Goal: Information Seeking & Learning: Learn about a topic

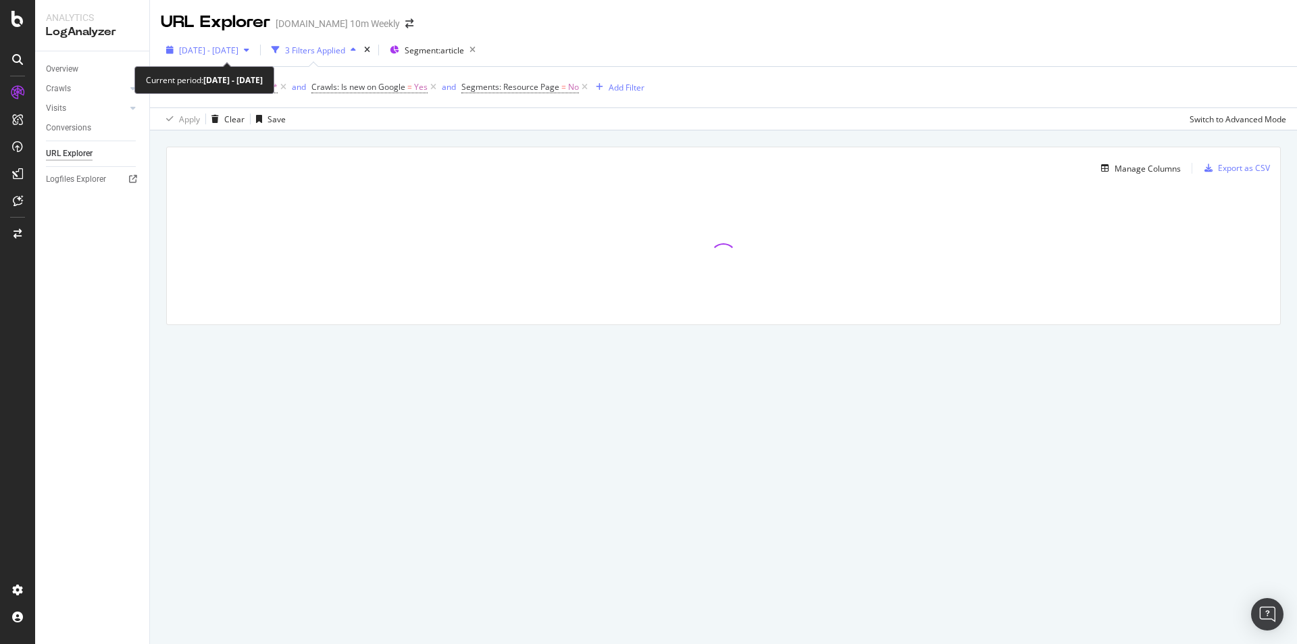
click at [238, 47] on span "2025 Sep. 30th - Sep. 30th" at bounding box center [208, 50] width 59 height 11
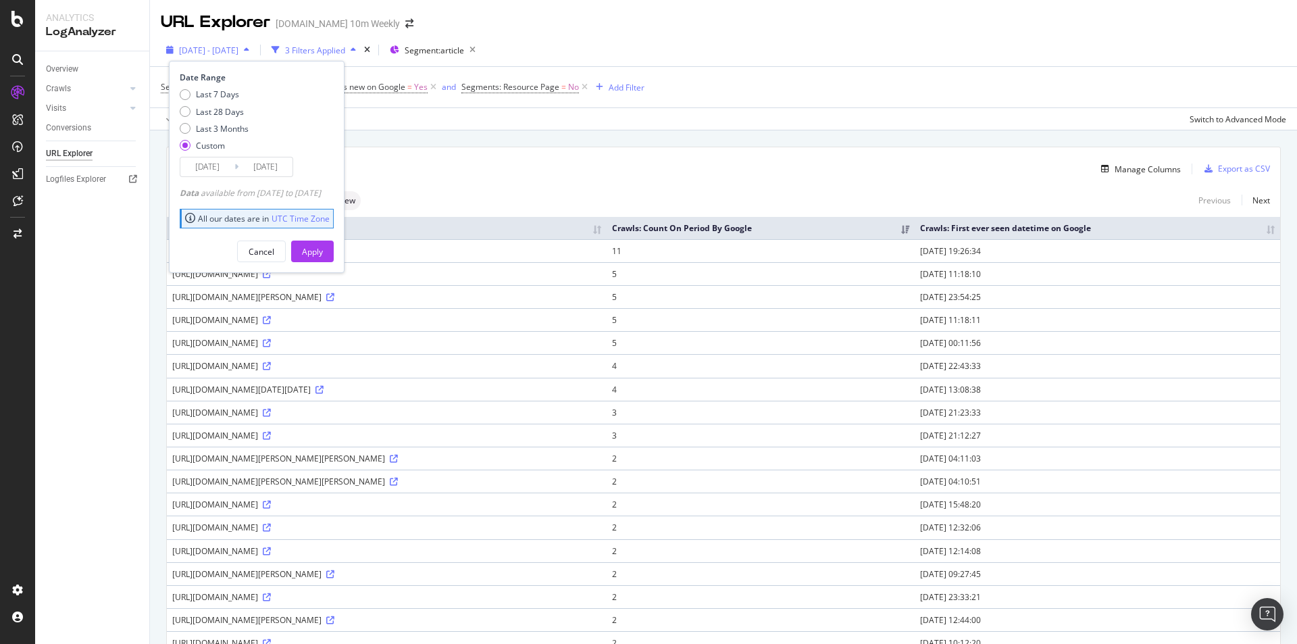
click at [238, 51] on span "2025 Sep. 30th - Sep. 30th" at bounding box center [208, 50] width 59 height 11
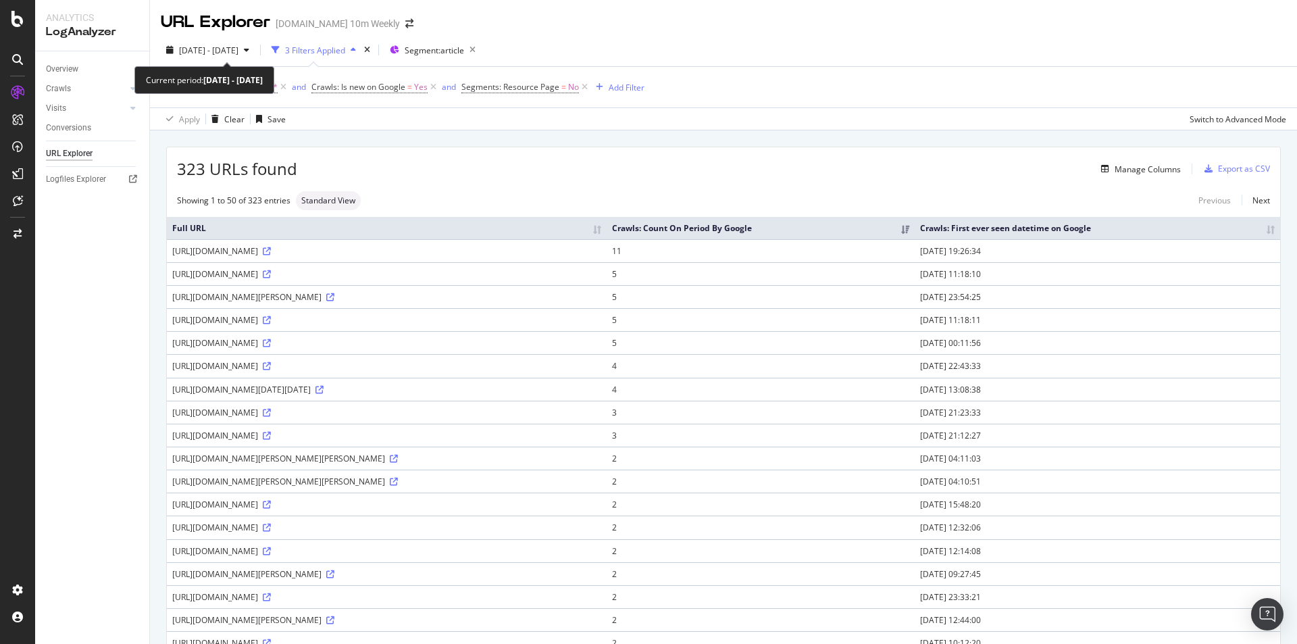
click at [238, 51] on span "2025 Sep. 30th - Sep. 30th" at bounding box center [208, 50] width 59 height 11
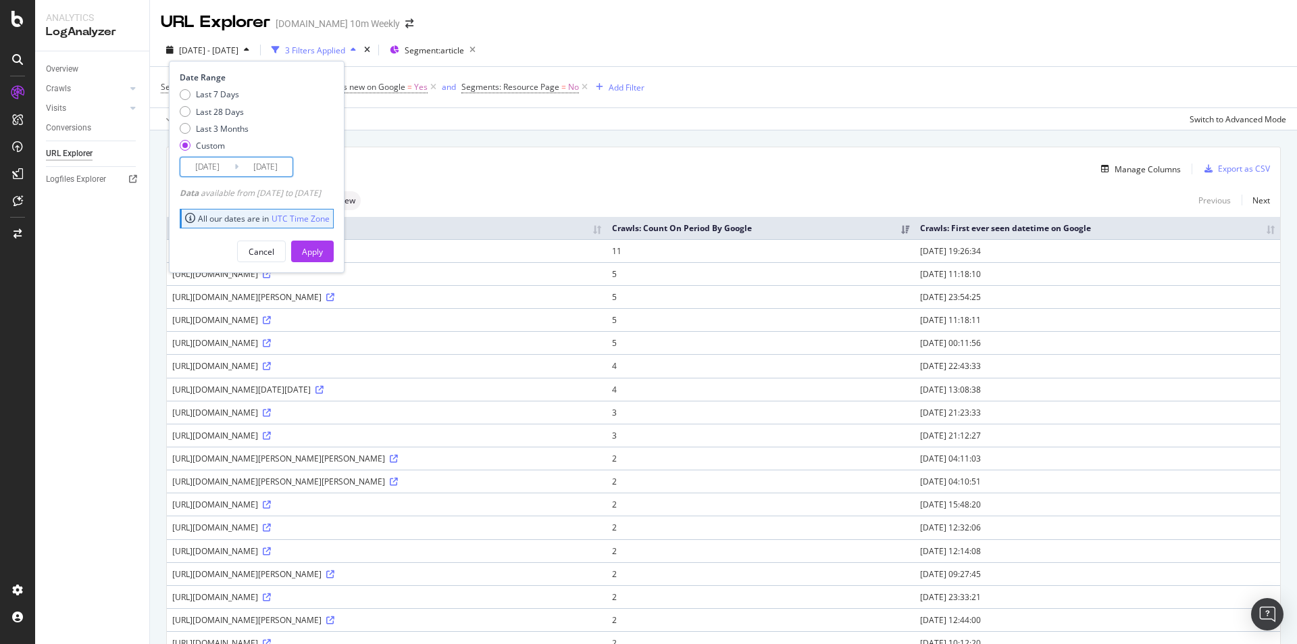
click at [224, 167] on input "2025/09/30" at bounding box center [207, 166] width 54 height 19
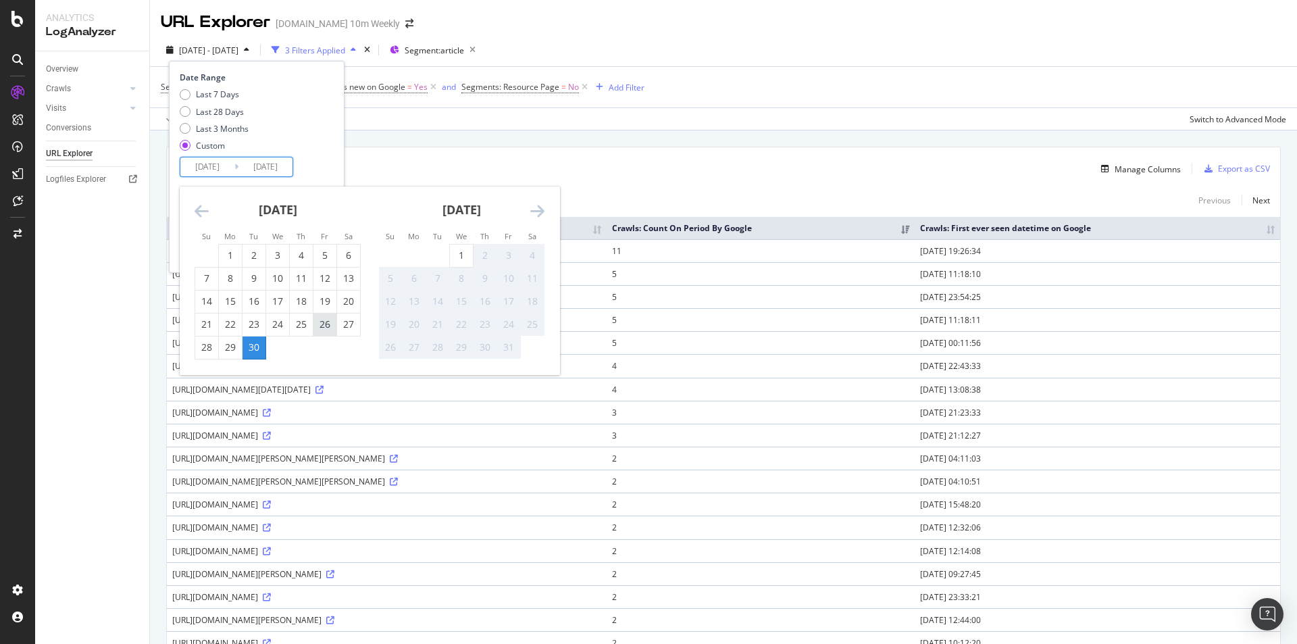
click at [321, 322] on div "26" at bounding box center [324, 324] width 23 height 14
type input "2025/09/26"
click at [225, 168] on input "2025/09/26" at bounding box center [207, 166] width 54 height 19
click at [262, 163] on input "2025/09/30" at bounding box center [265, 166] width 54 height 19
click at [330, 165] on div "Date Range Last 7 Days Last 28 Days Last 3 Months Custom 2025/09/26 Navigate fo…" at bounding box center [255, 124] width 151 height 105
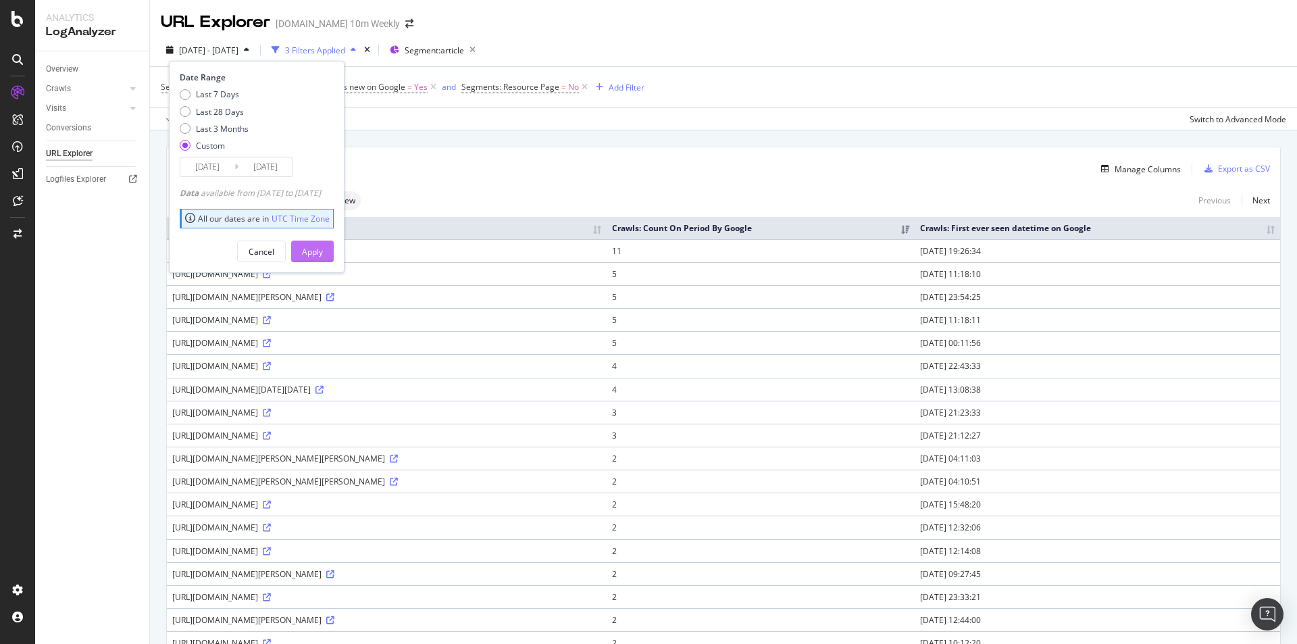
click at [323, 257] on div "Apply" at bounding box center [312, 251] width 21 height 20
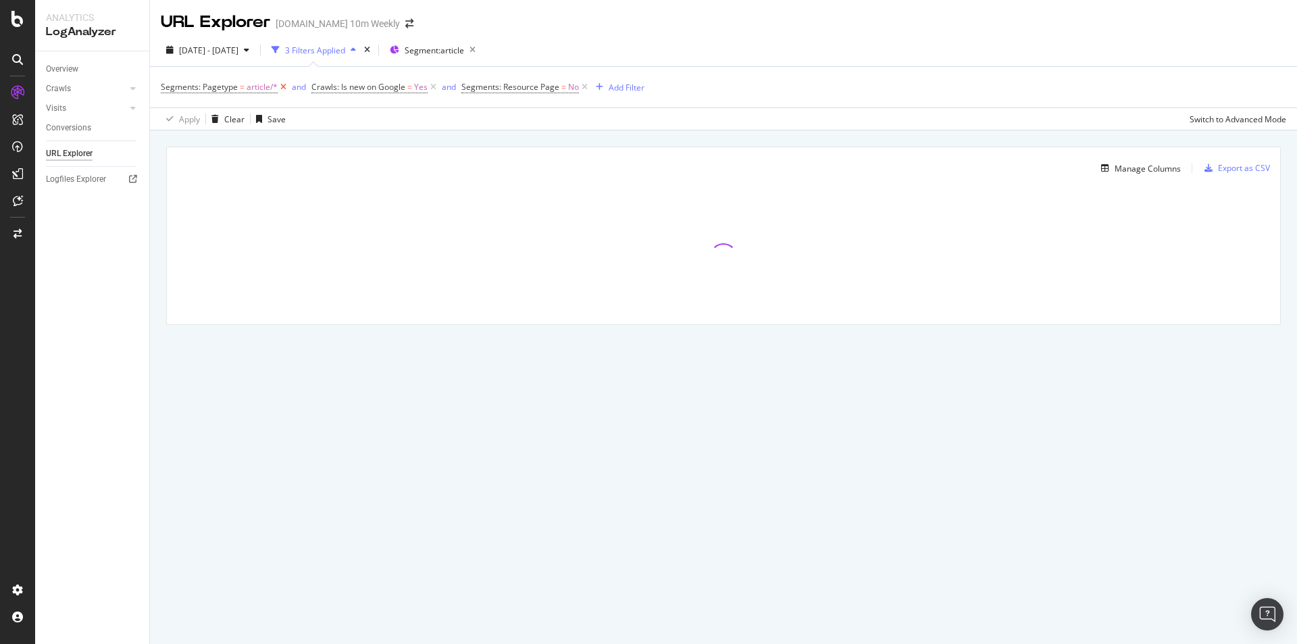
click at [284, 86] on icon at bounding box center [283, 87] width 11 height 14
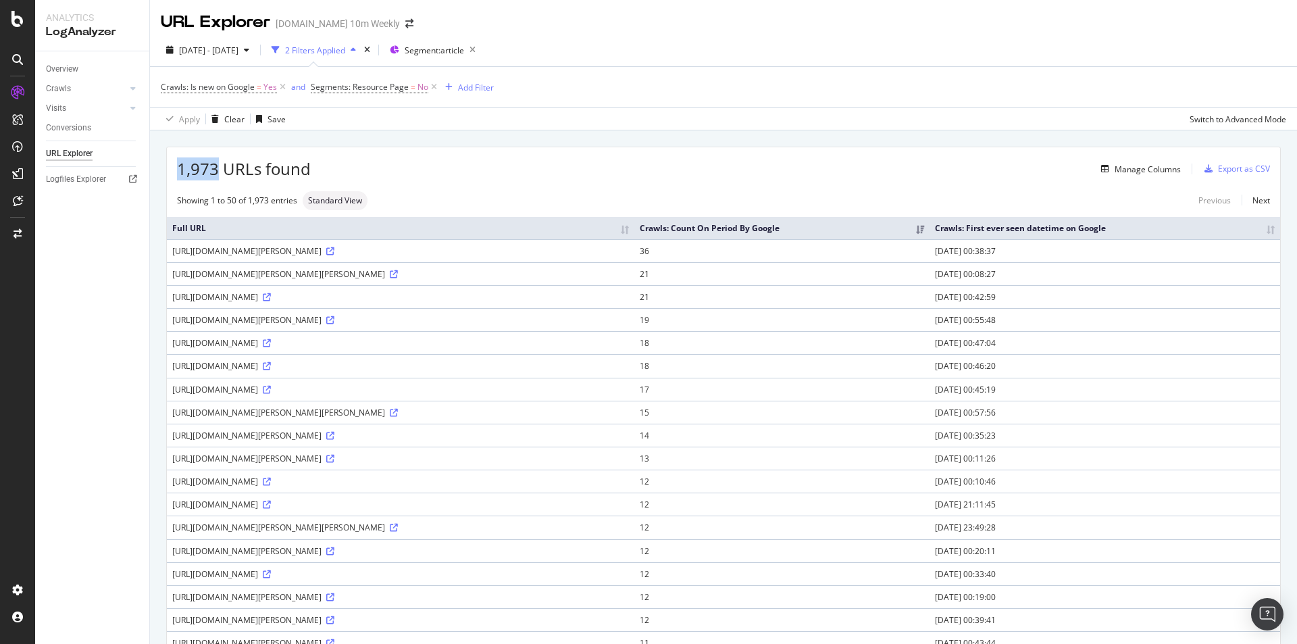
drag, startPoint x: 219, startPoint y: 169, endPoint x: 170, endPoint y: 174, distance: 50.2
click at [170, 174] on div "1,973 URLs found Manage Columns Export as CSV" at bounding box center [723, 163] width 1113 height 33
copy span "1,973"
click at [573, 170] on div "Manage Columns" at bounding box center [746, 169] width 870 height 16
click at [238, 45] on span "2025 Sep. 26th - Sep. 30th" at bounding box center [208, 50] width 59 height 11
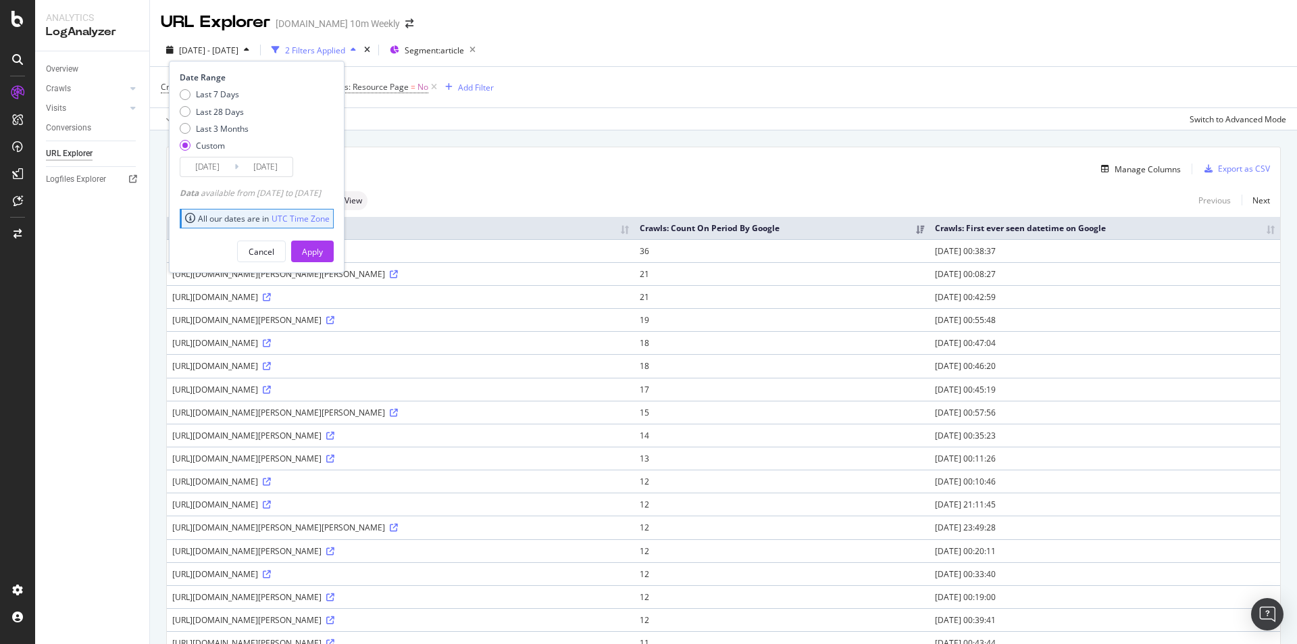
click at [271, 162] on input "[DATE]" at bounding box center [265, 166] width 54 height 19
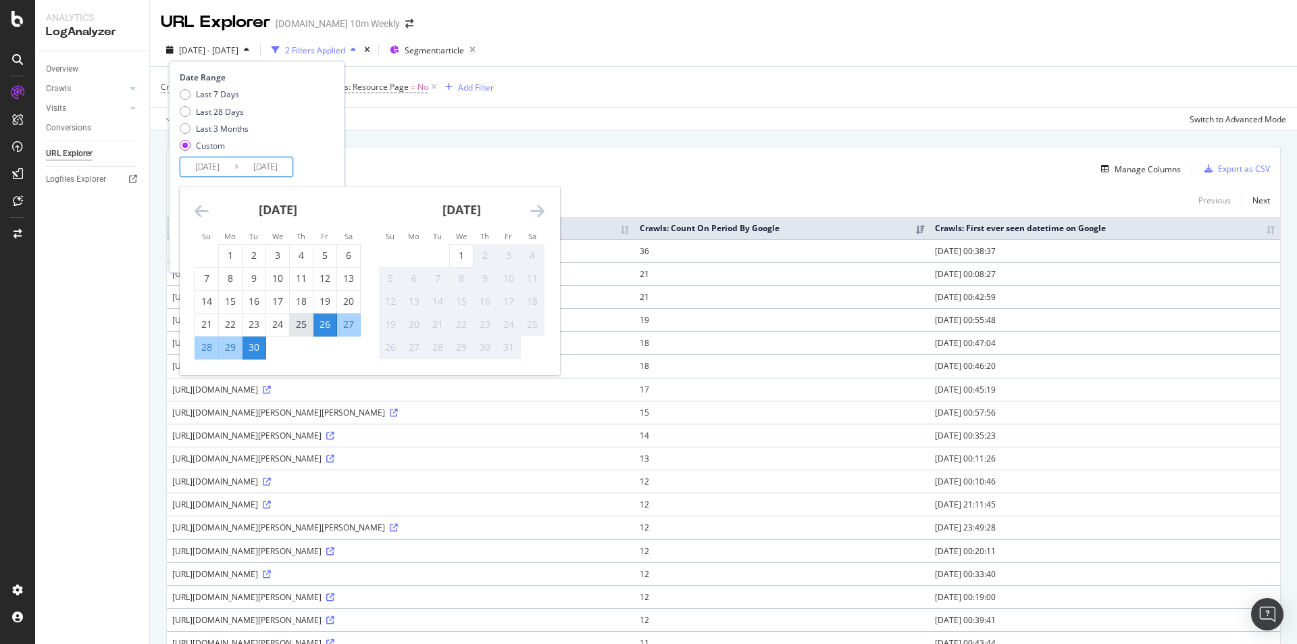
click at [301, 326] on div "25" at bounding box center [301, 324] width 23 height 14
click at [219, 164] on input "2025/09/25" at bounding box center [207, 166] width 54 height 19
click at [346, 300] on div "20" at bounding box center [348, 301] width 23 height 14
type input "2025/09/20"
click at [334, 147] on div "Date Range Last 7 Days Last 28 Days Last 3 Months Custom 2025/09/20 Navigate fo…" at bounding box center [257, 124] width 154 height 105
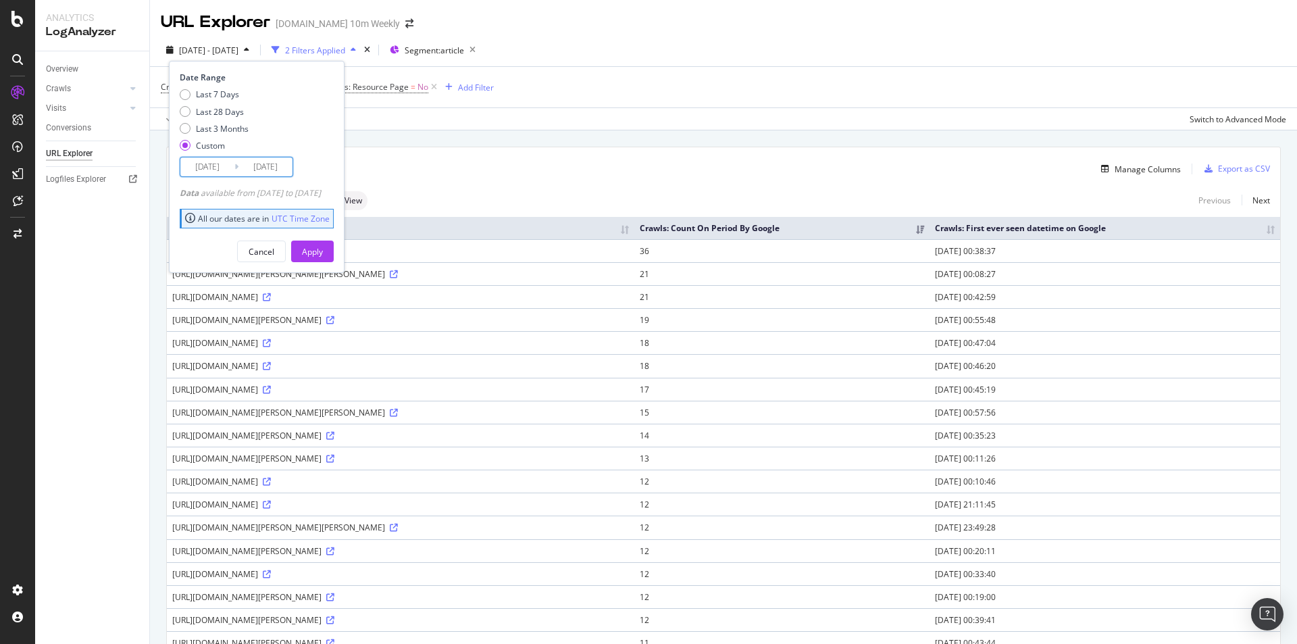
click at [284, 164] on input "[DATE]" at bounding box center [265, 166] width 54 height 19
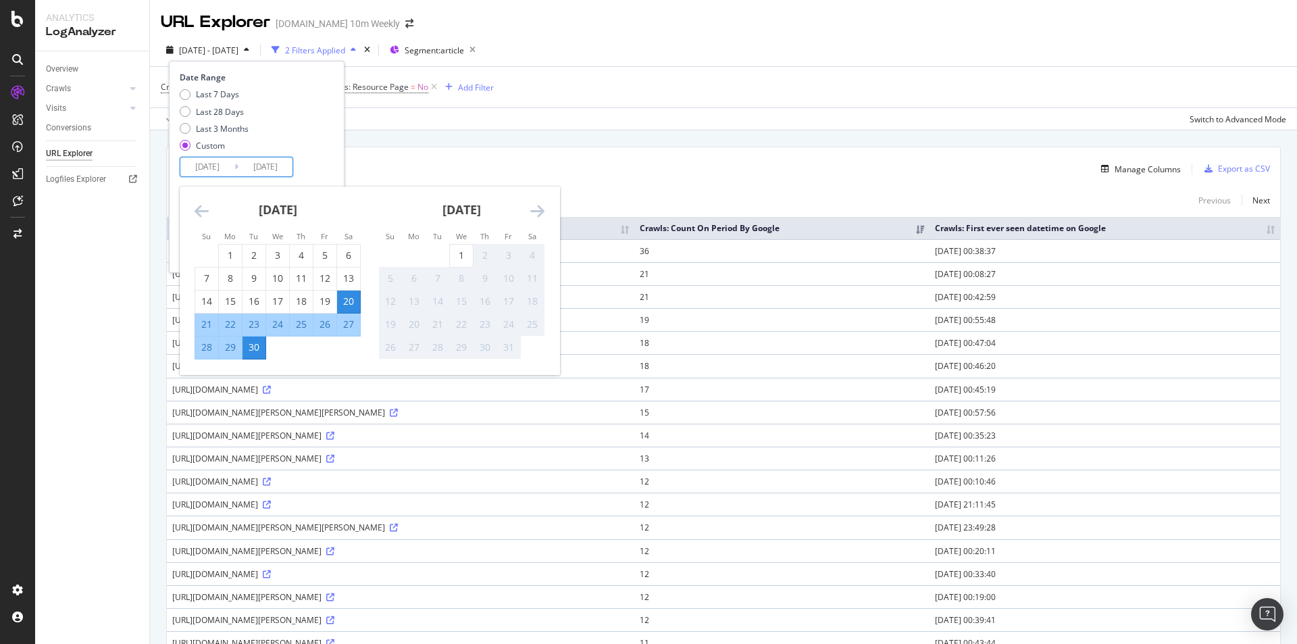
click at [274, 325] on div "24" at bounding box center [277, 324] width 23 height 14
type input "2025/09/24"
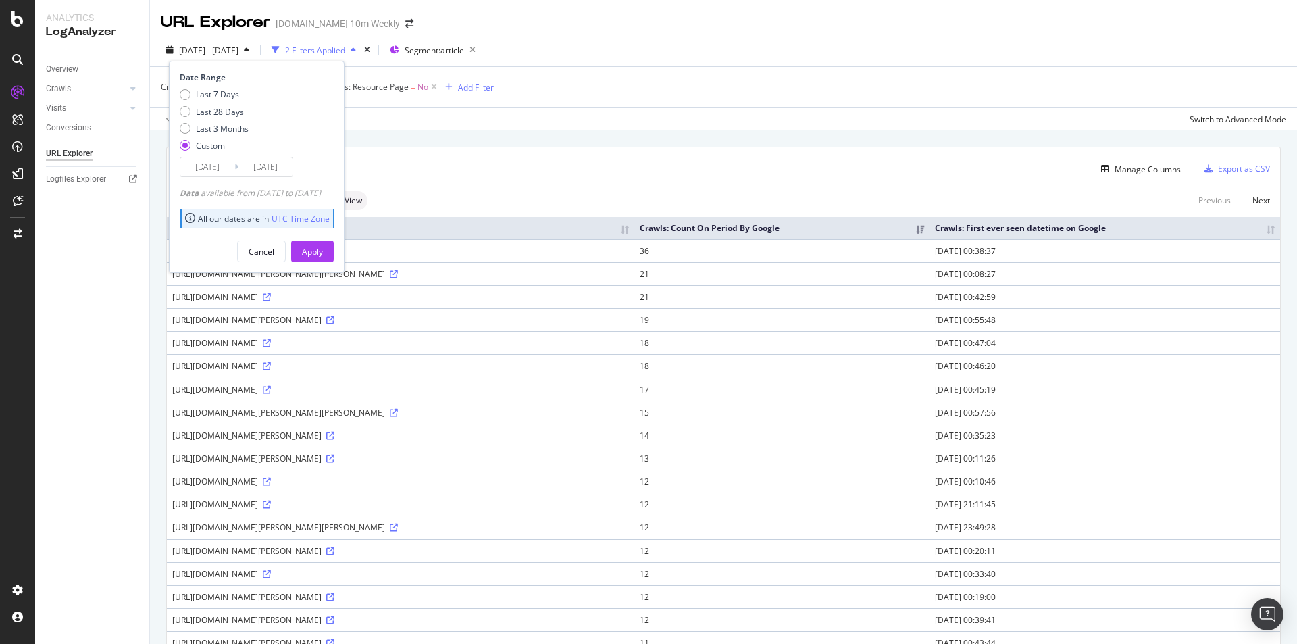
click at [232, 168] on input "2025/09/20" at bounding box center [207, 166] width 54 height 19
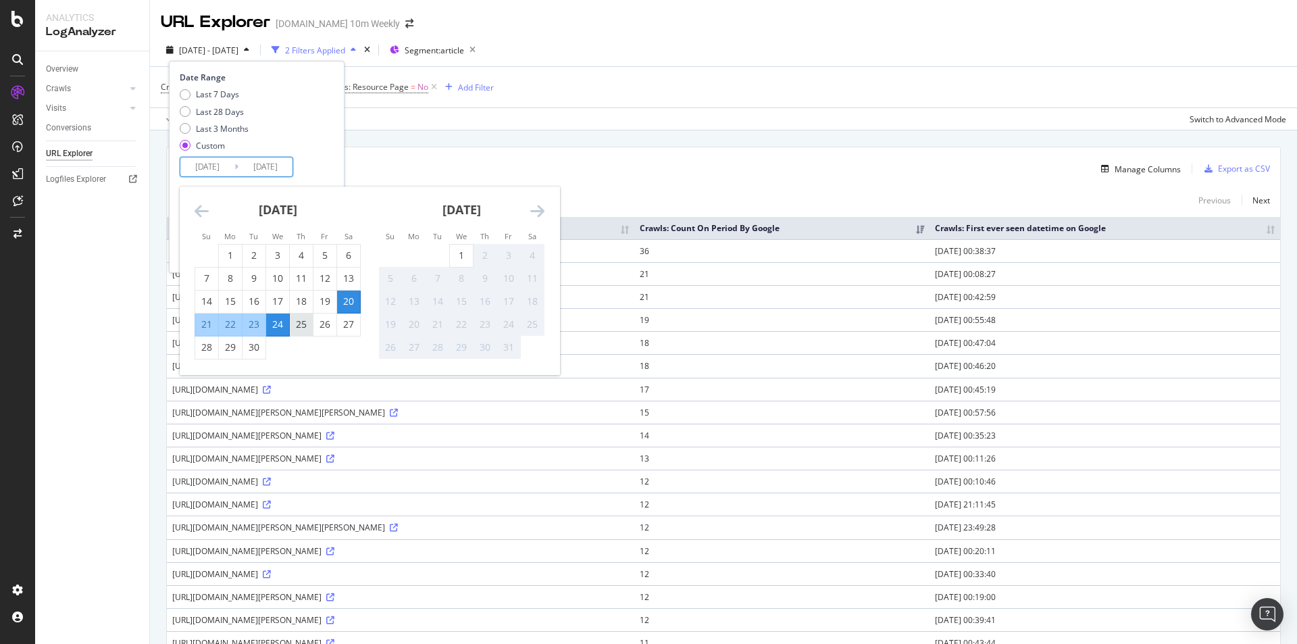
click at [303, 323] on div "25" at bounding box center [301, 324] width 23 height 14
click at [228, 166] on input "2025/09/25" at bounding box center [207, 166] width 54 height 19
click at [224, 174] on input "2025/09/25" at bounding box center [207, 166] width 54 height 19
click at [344, 299] on div "20" at bounding box center [348, 301] width 23 height 14
type input "2025/09/20"
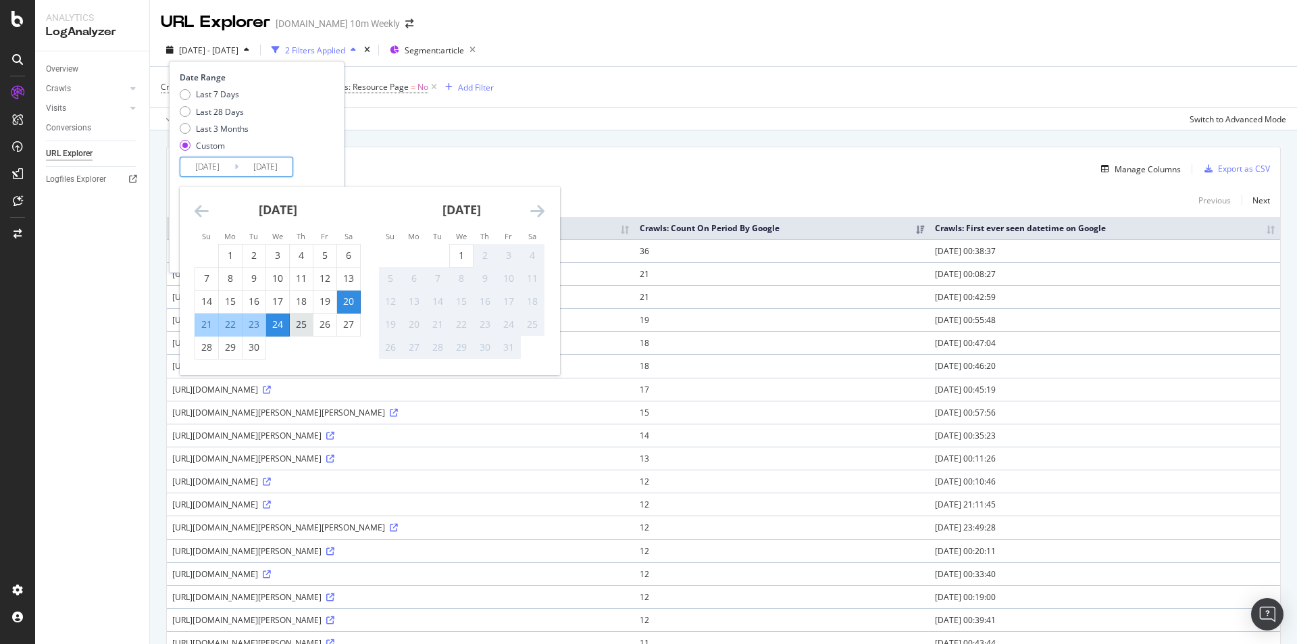
click at [301, 325] on div "25" at bounding box center [301, 324] width 23 height 14
type input "2025/09/25"
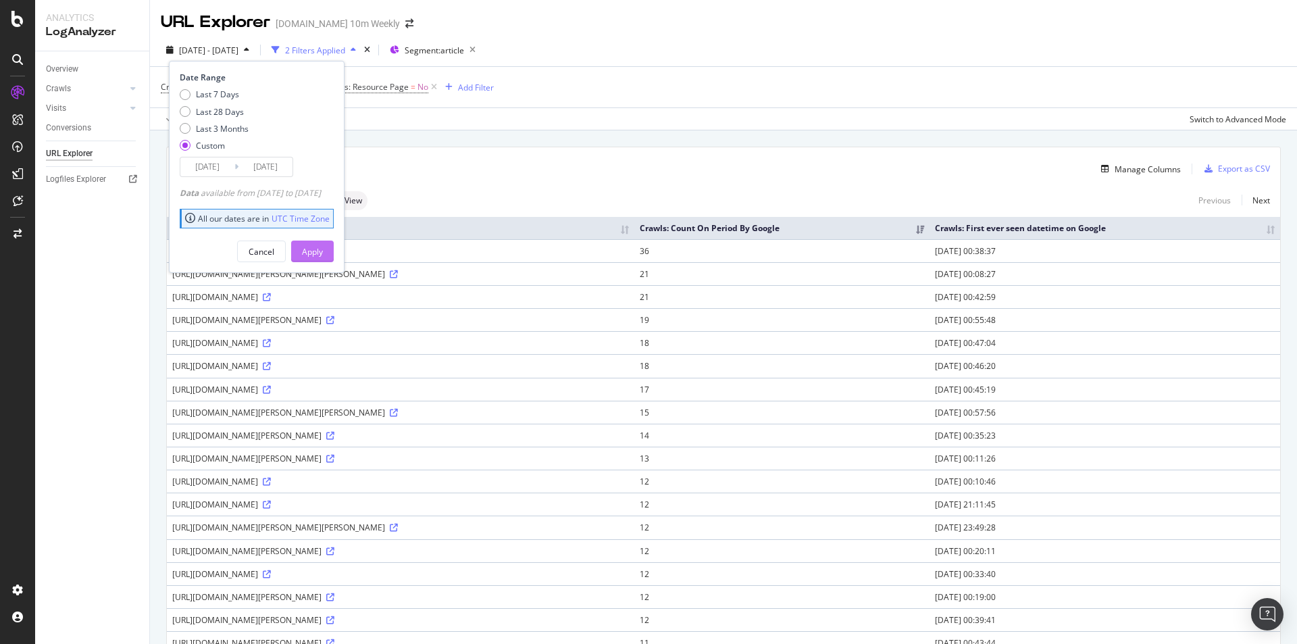
click at [334, 250] on button "Apply" at bounding box center [312, 251] width 43 height 22
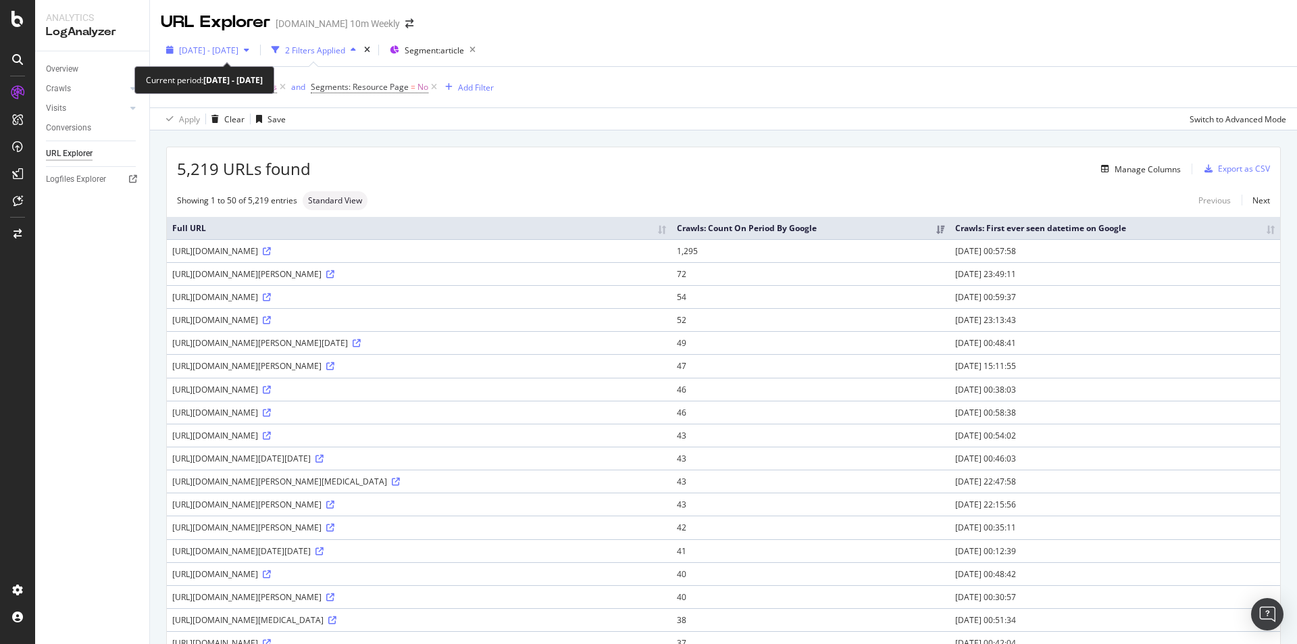
click at [238, 53] on span "2025 Sep. 20th - Sep. 25th" at bounding box center [208, 50] width 59 height 11
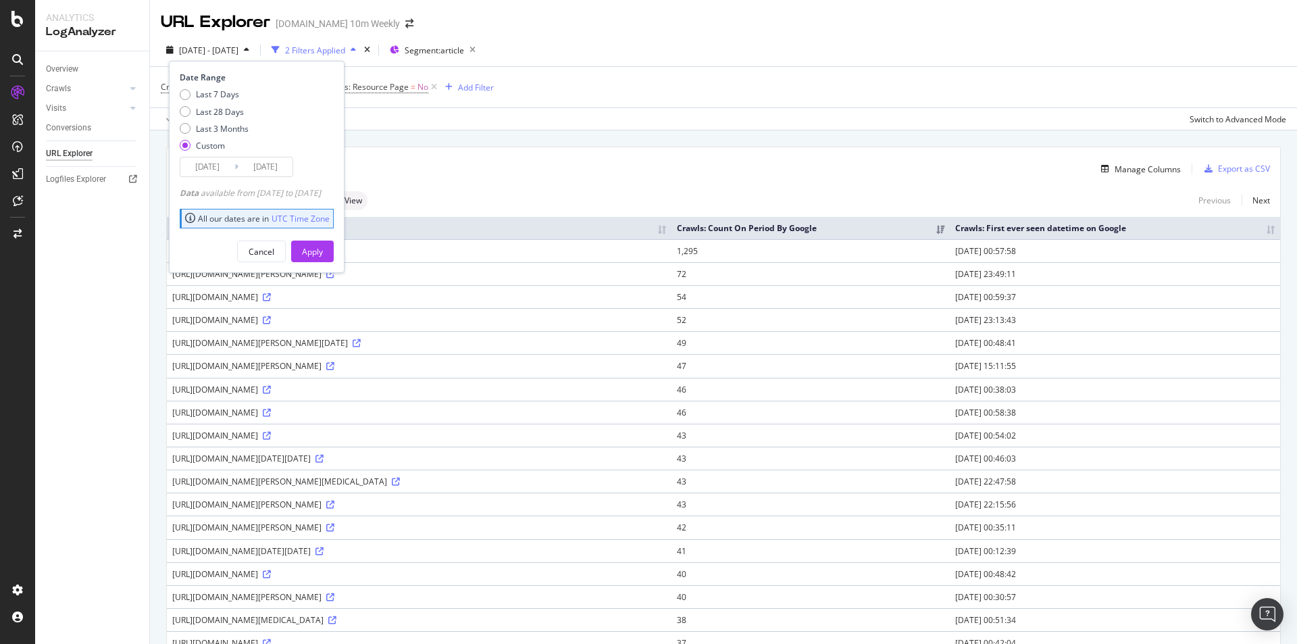
click at [215, 173] on input "2025/09/20" at bounding box center [207, 166] width 54 height 19
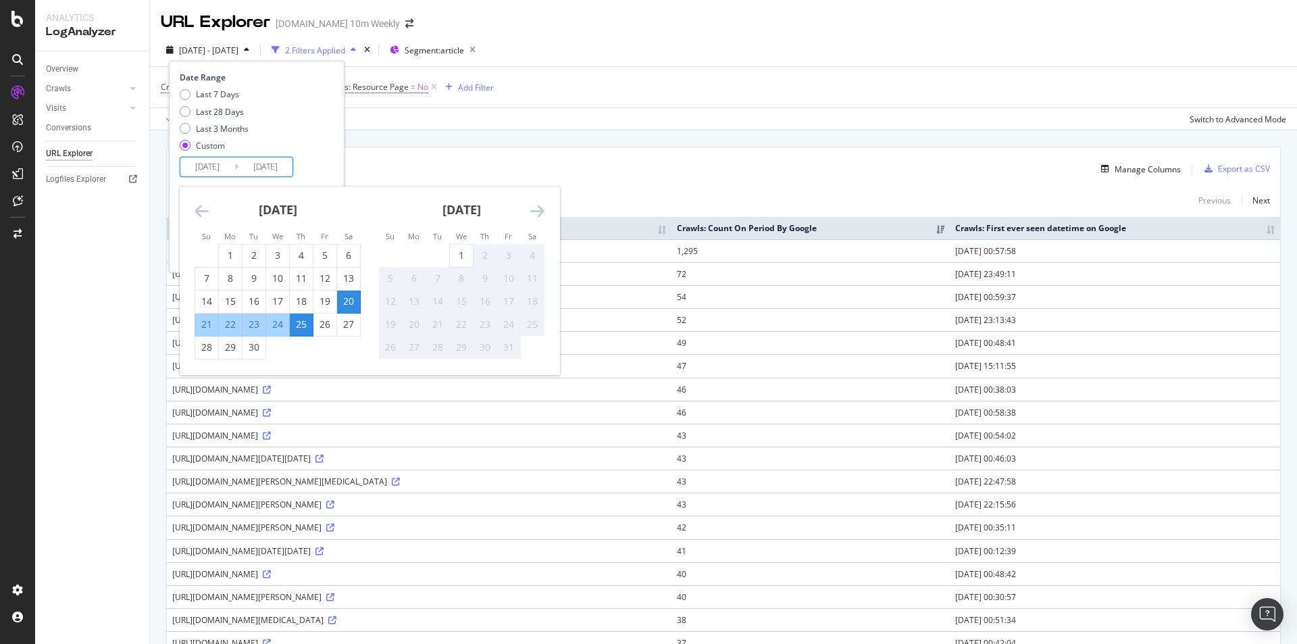
click at [553, 47] on div "2025 Sep. 20th - Sep. 25th 2 Filters Applied Segment: article Date Range Last 7…" at bounding box center [723, 52] width 1147 height 27
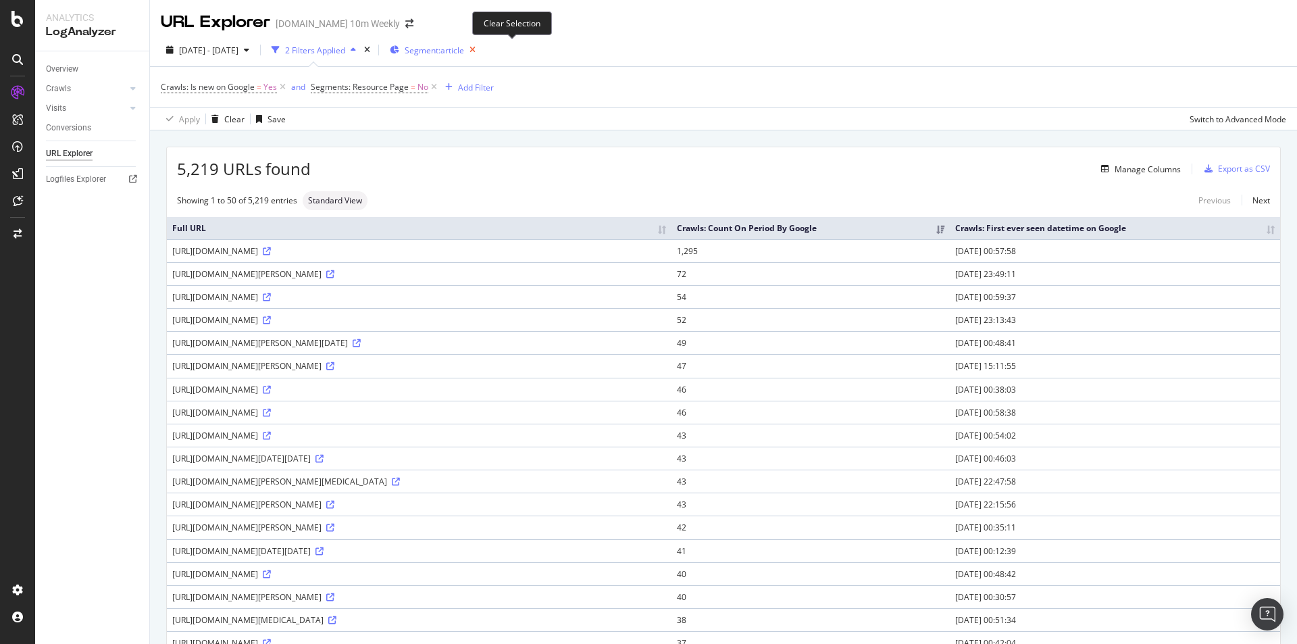
click at [481, 47] on icon "button" at bounding box center [472, 50] width 17 height 19
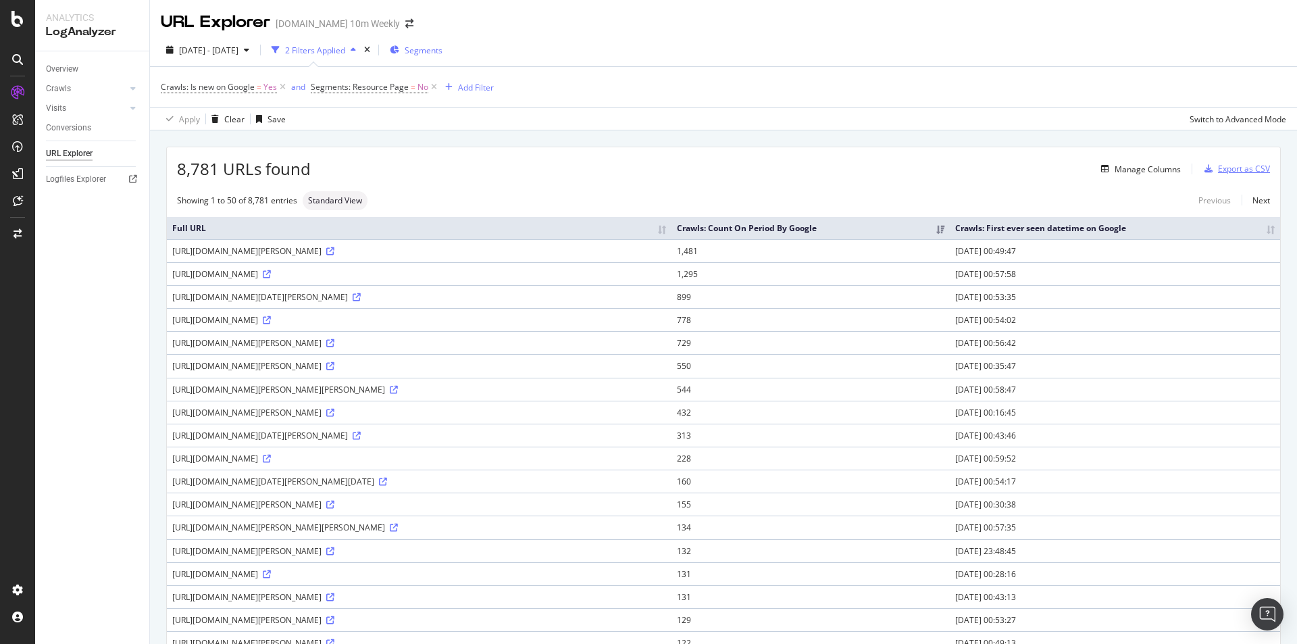
click at [1226, 162] on div "Export as CSV" at bounding box center [1234, 169] width 71 height 20
click at [1235, 165] on div "Export as CSV" at bounding box center [1244, 168] width 52 height 11
click at [1241, 167] on div "Export as CSV" at bounding box center [1244, 168] width 52 height 11
click at [1239, 167] on div "Export as CSV" at bounding box center [1244, 168] width 52 height 11
click at [1221, 167] on div "Export as CSV" at bounding box center [1244, 168] width 52 height 11
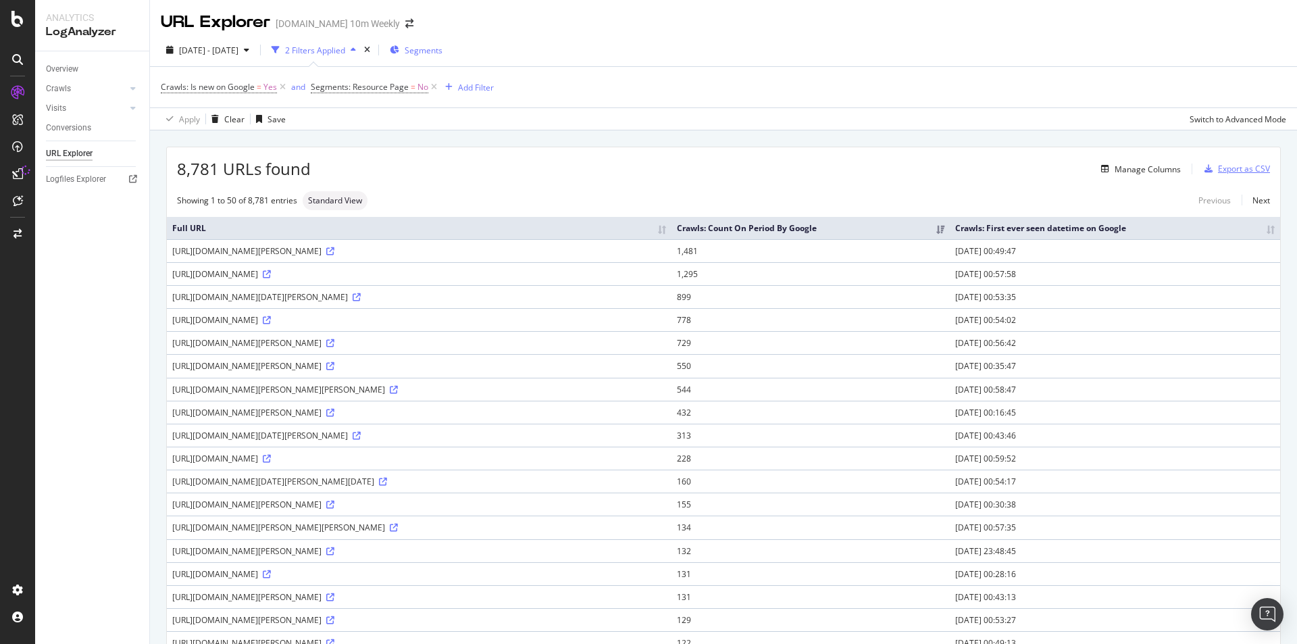
click at [1221, 167] on div "Export as CSV" at bounding box center [1244, 168] width 52 height 11
click at [1211, 162] on div "Export as CSV" at bounding box center [1234, 169] width 71 height 20
click at [1211, 163] on div "Export as CSV" at bounding box center [1234, 169] width 71 height 20
click at [1243, 166] on div "Export as CSV" at bounding box center [1244, 168] width 52 height 11
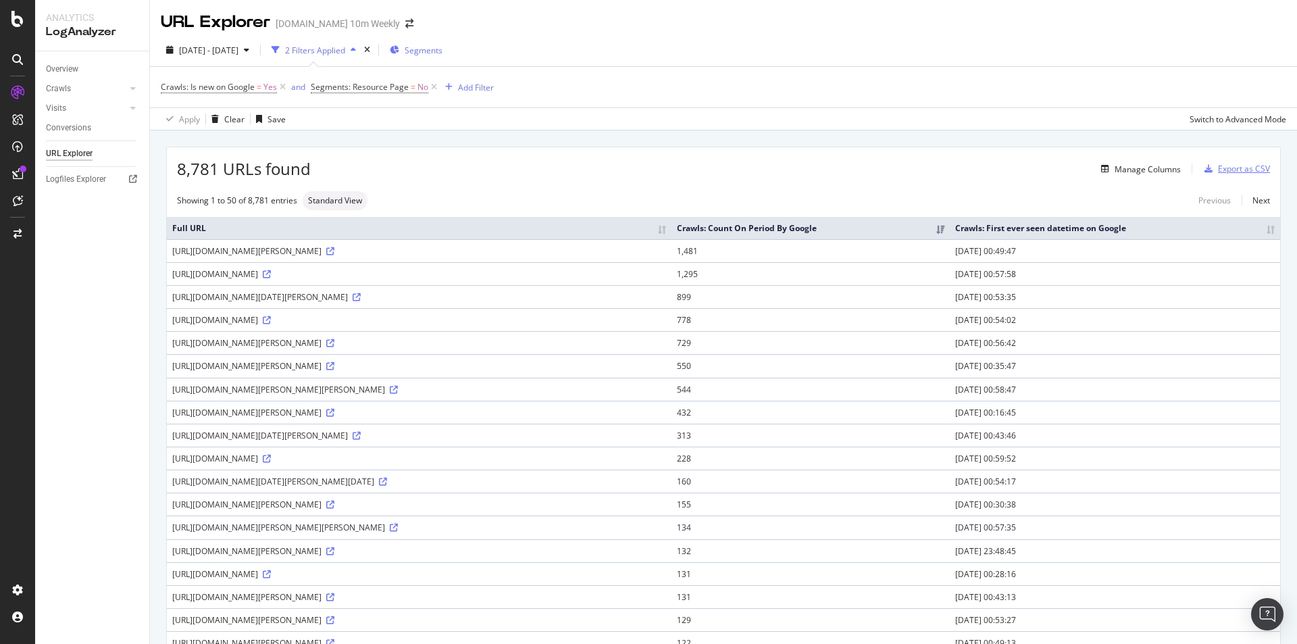
click at [1237, 171] on div "Export as CSV" at bounding box center [1244, 168] width 52 height 11
click at [1237, 170] on div "Export as CSV" at bounding box center [1244, 168] width 52 height 11
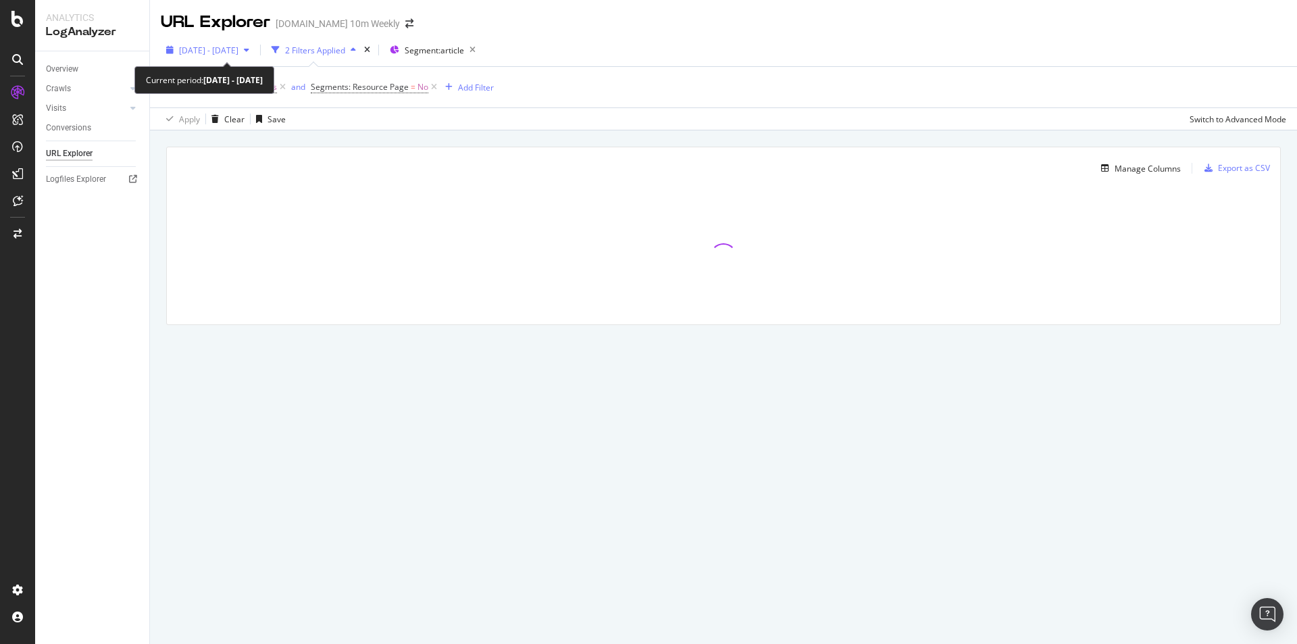
click at [238, 49] on span "2025 Sep. 26th - Sep. 30th" at bounding box center [208, 50] width 59 height 11
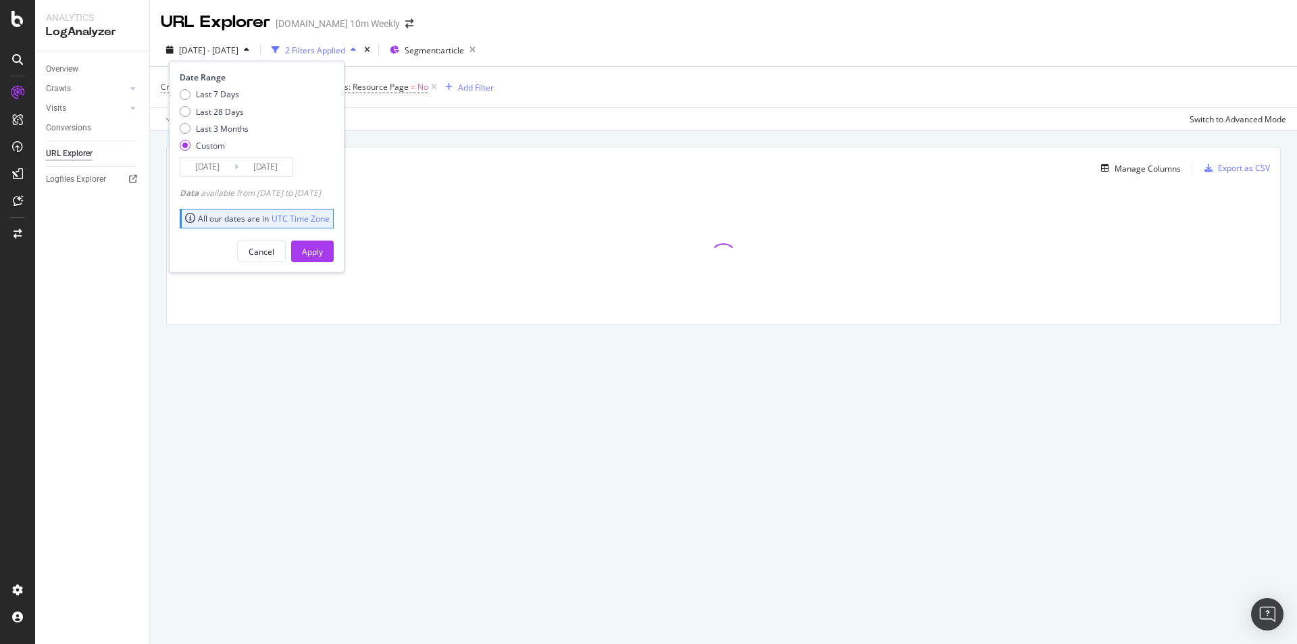
click at [215, 170] on input "2025/09/26" at bounding box center [207, 166] width 54 height 19
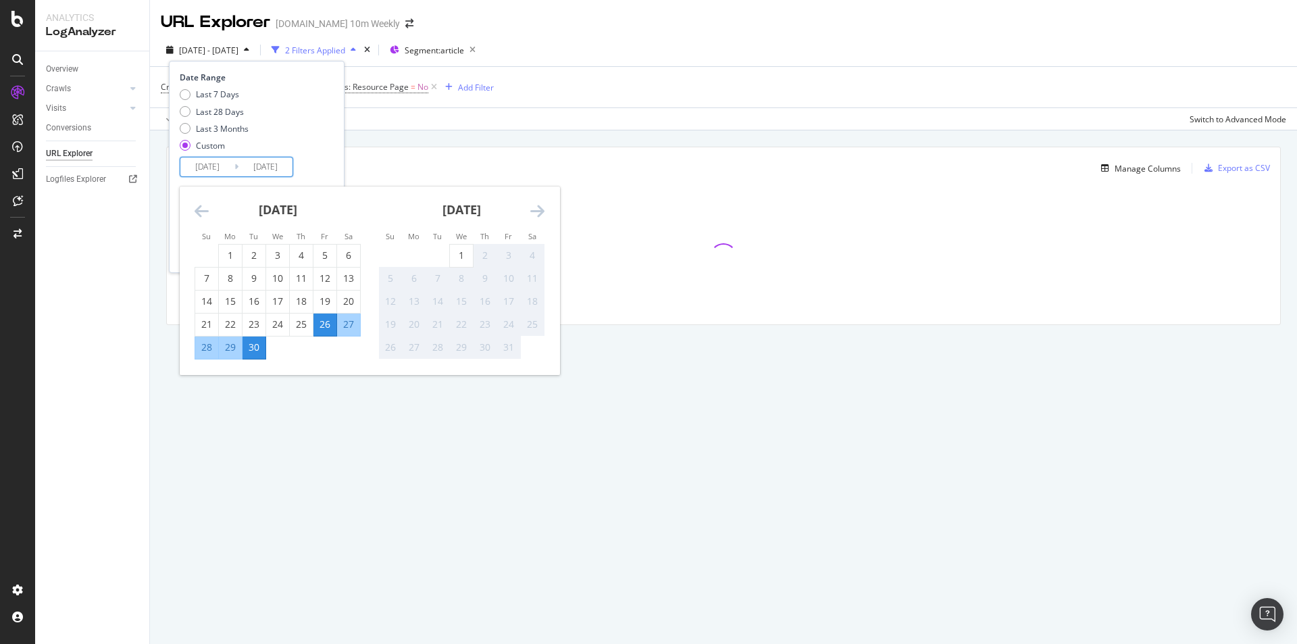
click at [263, 169] on input "2025/09/30" at bounding box center [265, 166] width 54 height 19
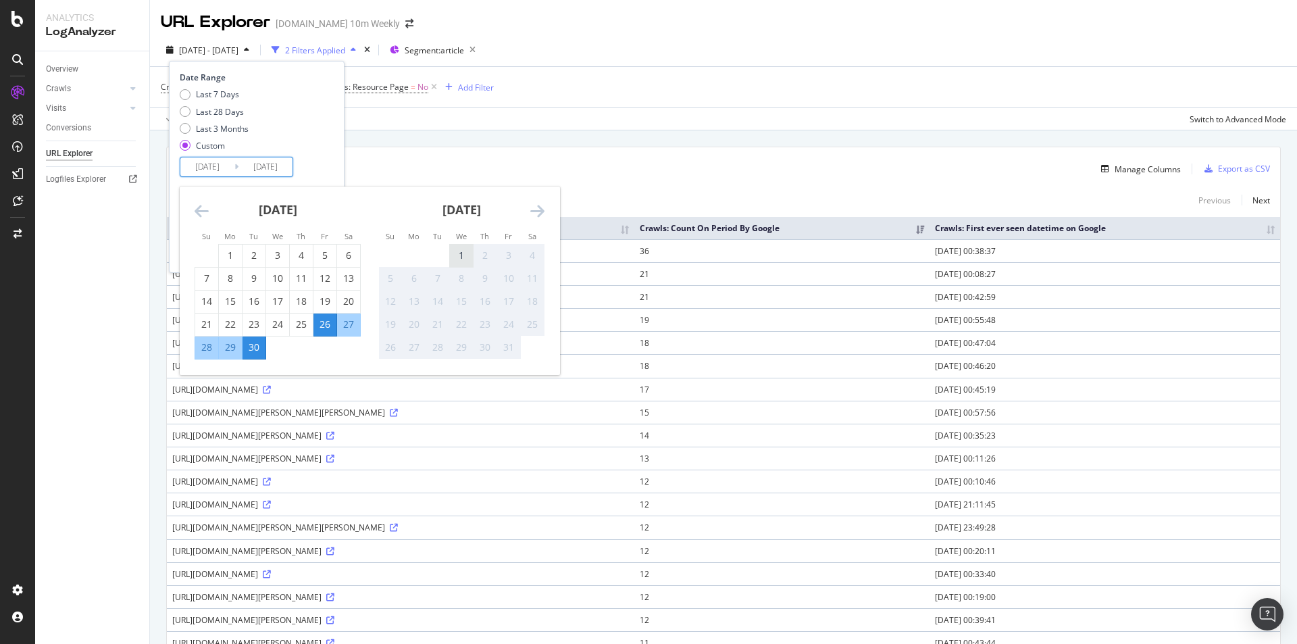
click at [465, 258] on div "1" at bounding box center [461, 256] width 23 height 14
type input "2025/10/01"
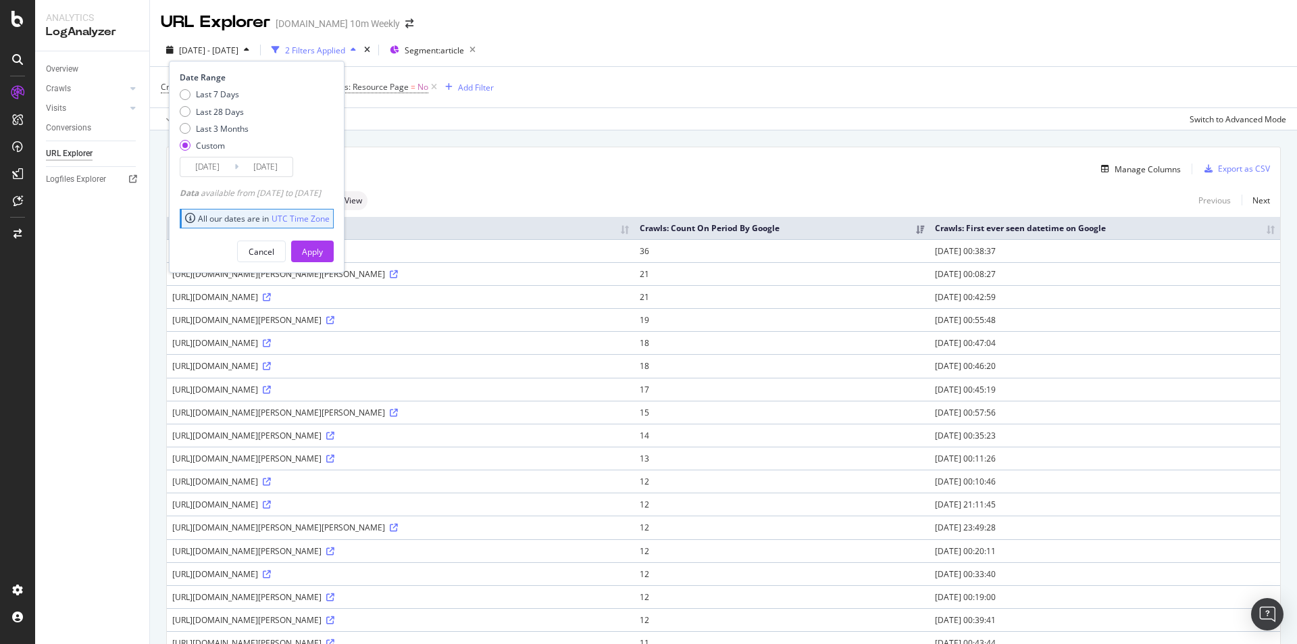
click at [279, 166] on input "2025/10/01" at bounding box center [265, 166] width 54 height 19
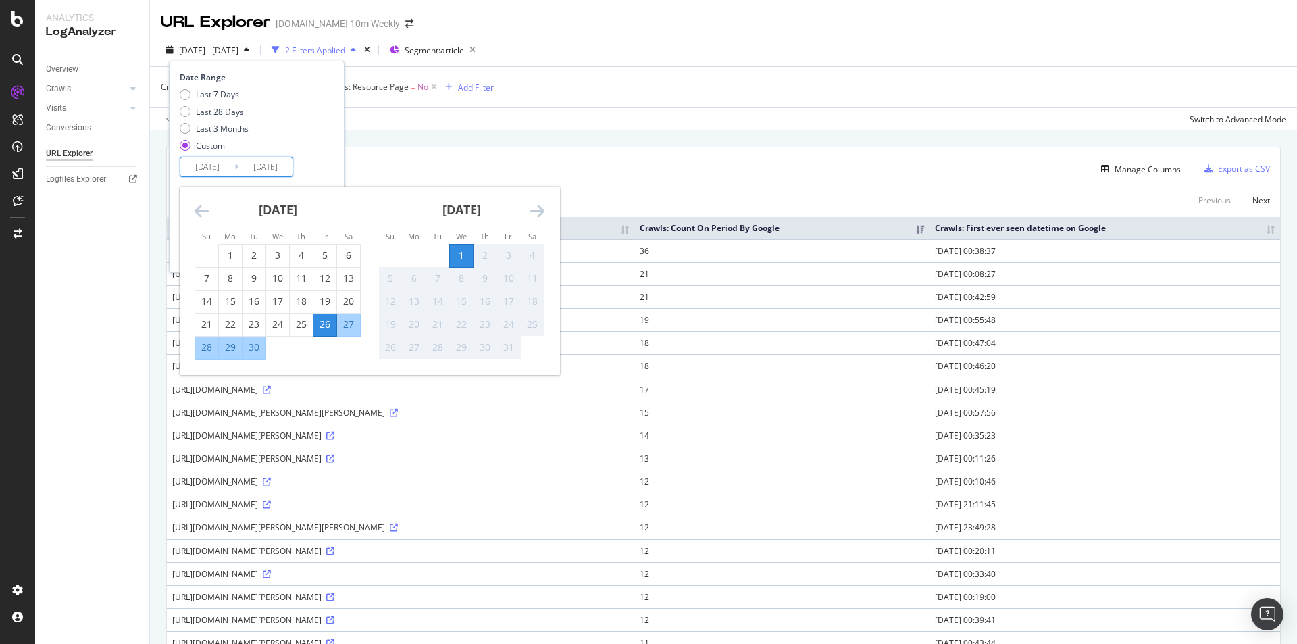
click at [330, 155] on div "Last 7 Days Last 28 Days Last 3 Months Custom" at bounding box center [255, 122] width 151 height 68
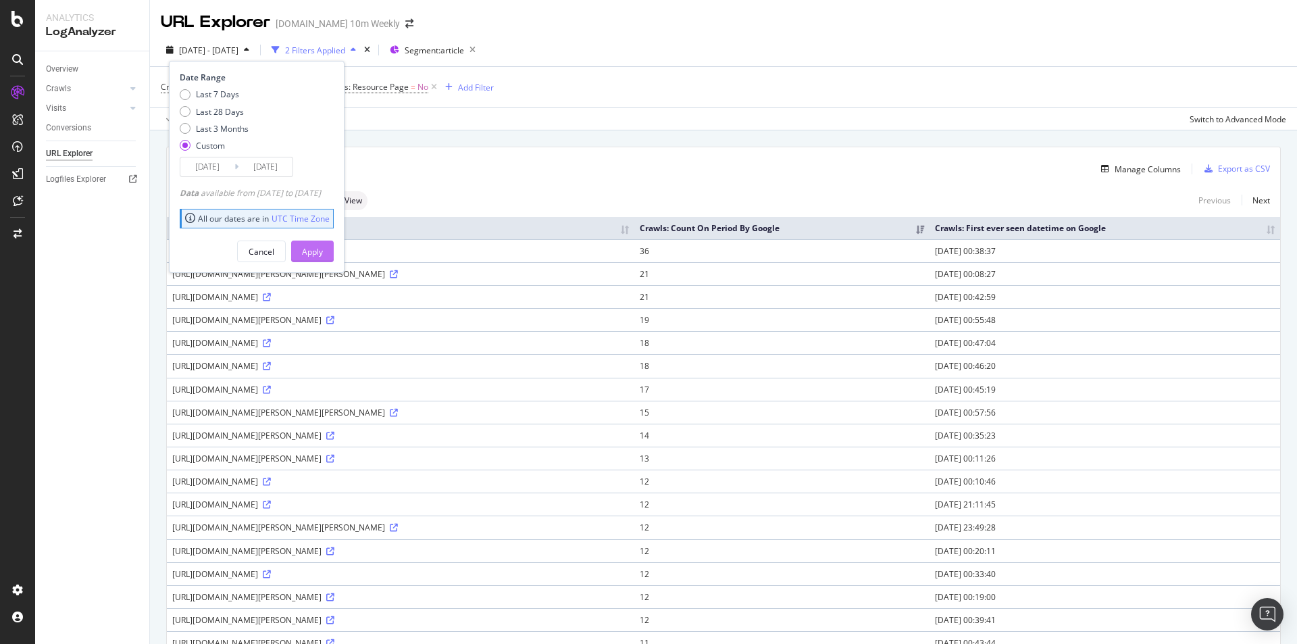
click at [323, 252] on div "Apply" at bounding box center [312, 251] width 21 height 11
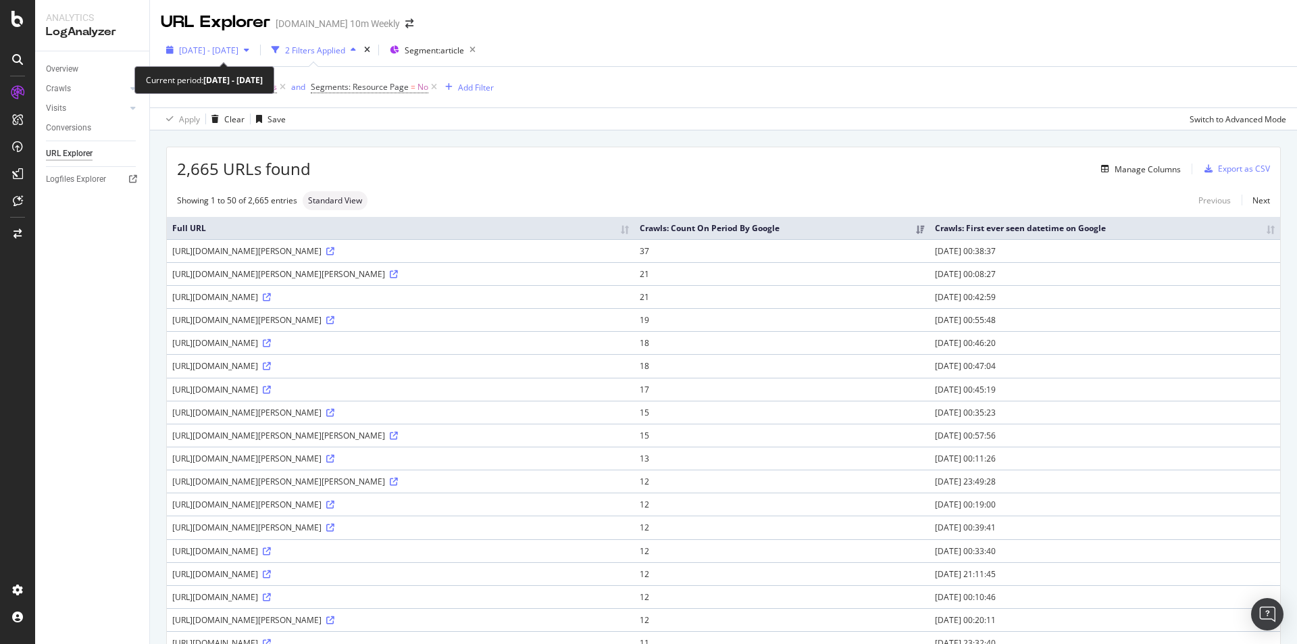
click at [238, 45] on span "2025 Sep. 26th - Oct. 1st" at bounding box center [208, 50] width 59 height 11
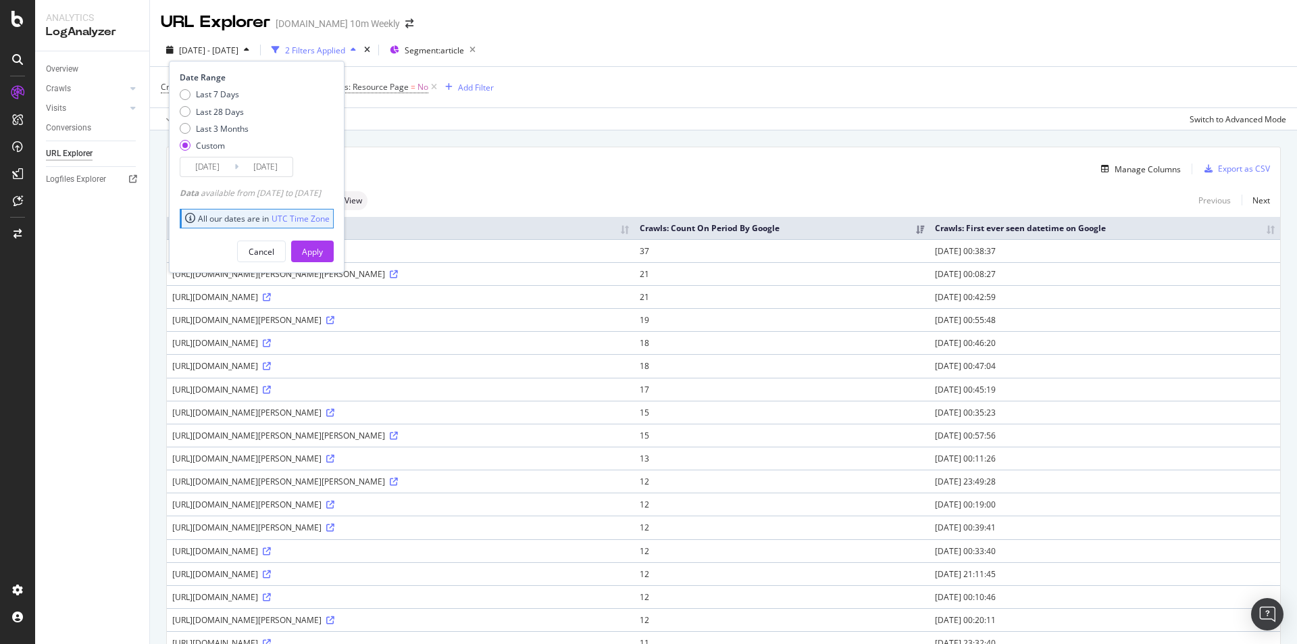
click at [225, 170] on input "2025/09/26" at bounding box center [207, 166] width 54 height 19
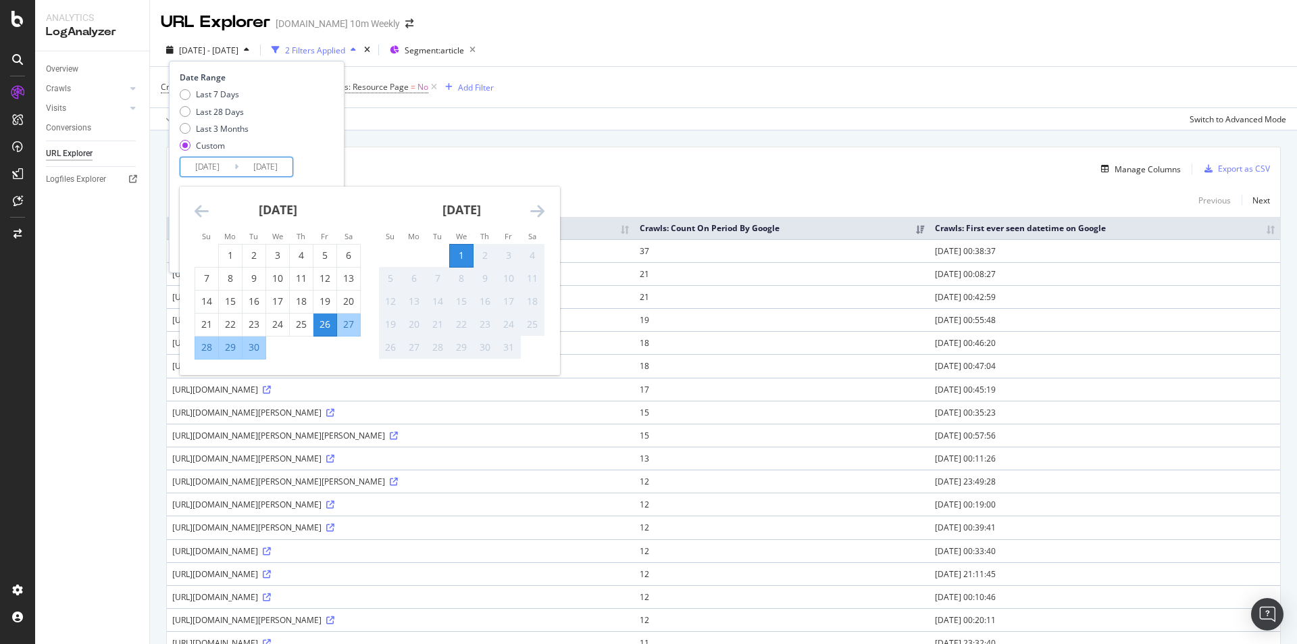
click at [536, 155] on div "2,665 URLs found Manage Columns Export as CSV" at bounding box center [723, 163] width 1113 height 33
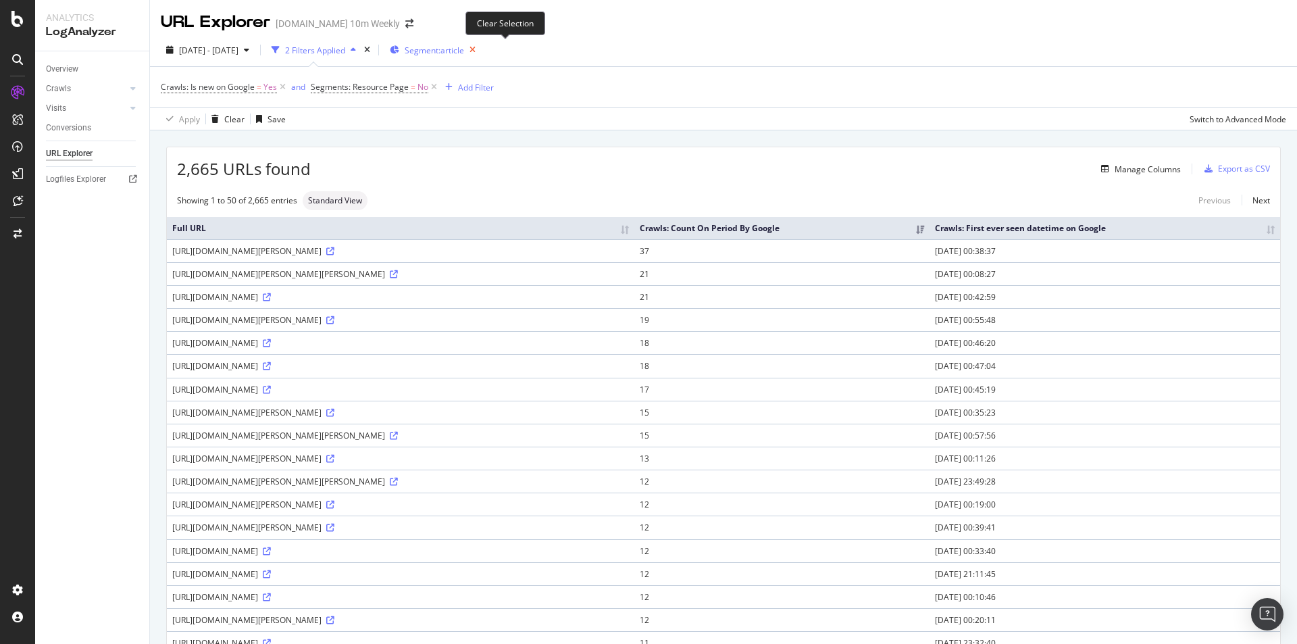
click at [481, 47] on icon "button" at bounding box center [472, 50] width 17 height 19
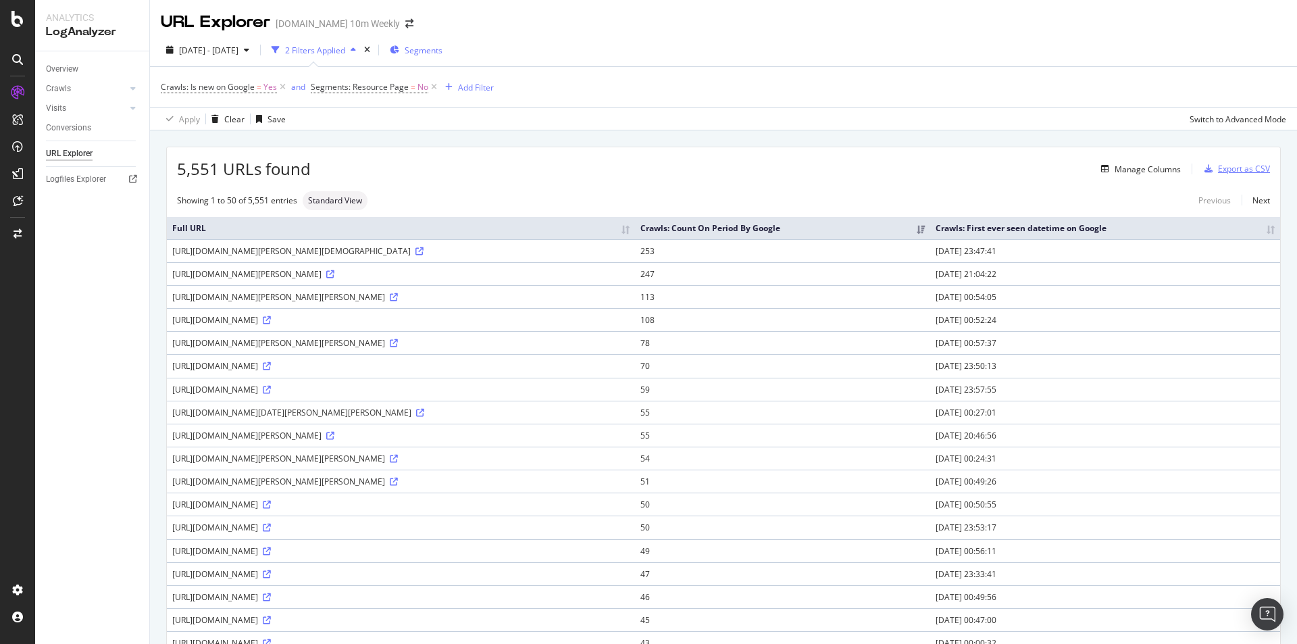
click at [1238, 158] on button "Export as CSV" at bounding box center [1234, 169] width 71 height 22
click at [1222, 165] on div "Export as CSV" at bounding box center [1244, 168] width 52 height 11
click at [1222, 167] on div "Export as CSV" at bounding box center [1244, 168] width 52 height 11
click at [1222, 168] on div "Export as CSV" at bounding box center [1244, 168] width 52 height 11
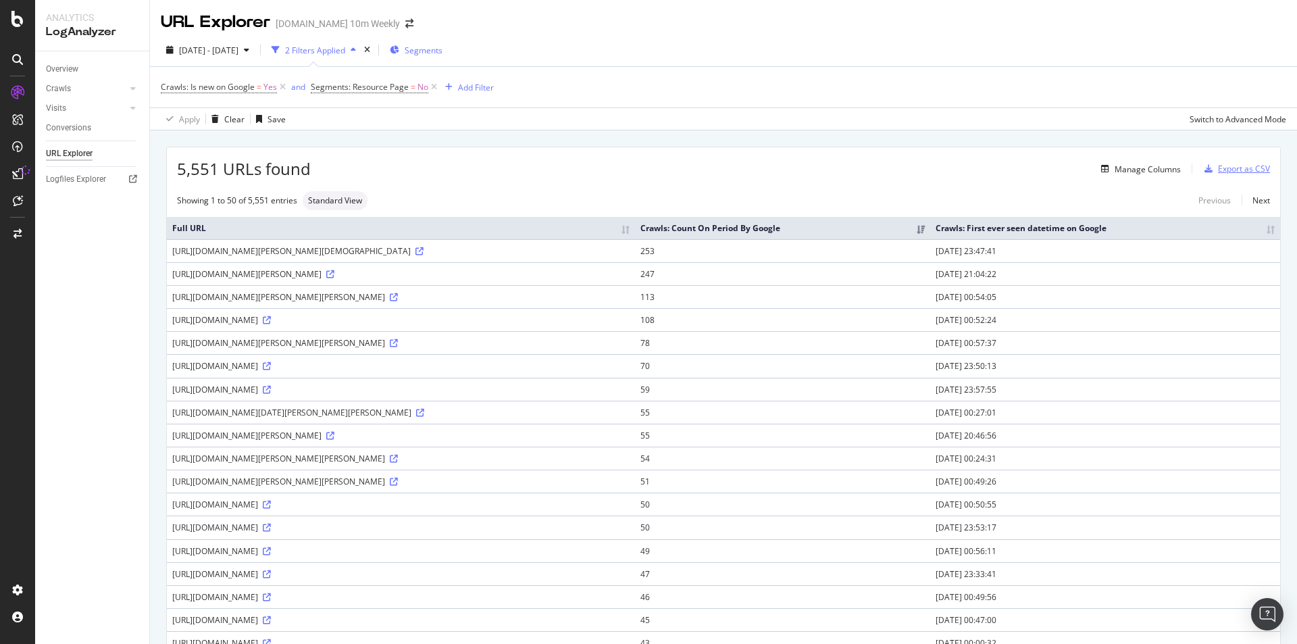
click at [1222, 168] on div "Export as CSV" at bounding box center [1244, 168] width 52 height 11
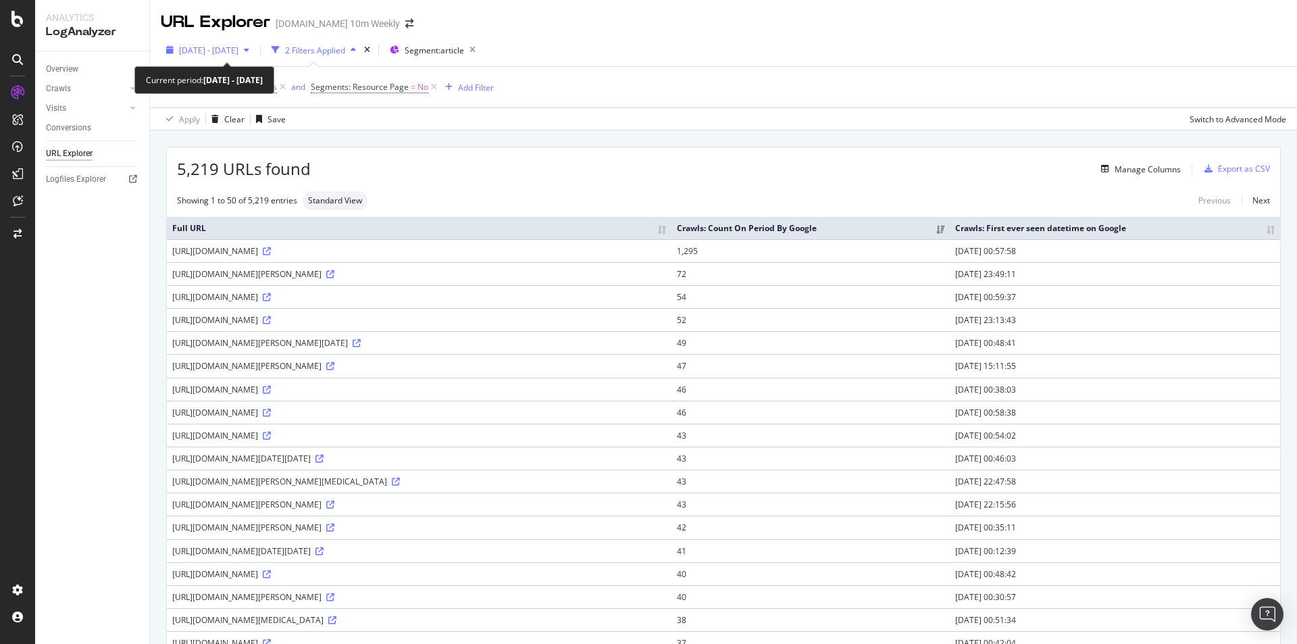
click at [224, 55] on span "2025 Sep. 20th - Sep. 25th" at bounding box center [208, 50] width 59 height 11
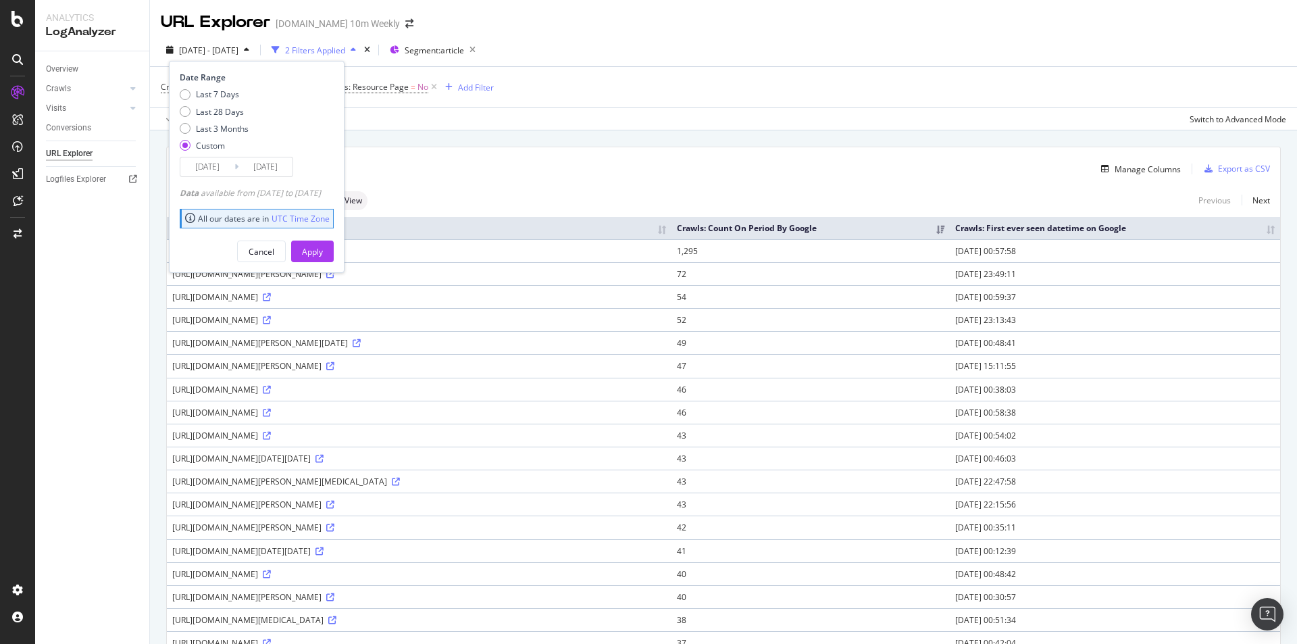
click at [216, 165] on input "2025/09/20" at bounding box center [207, 166] width 54 height 19
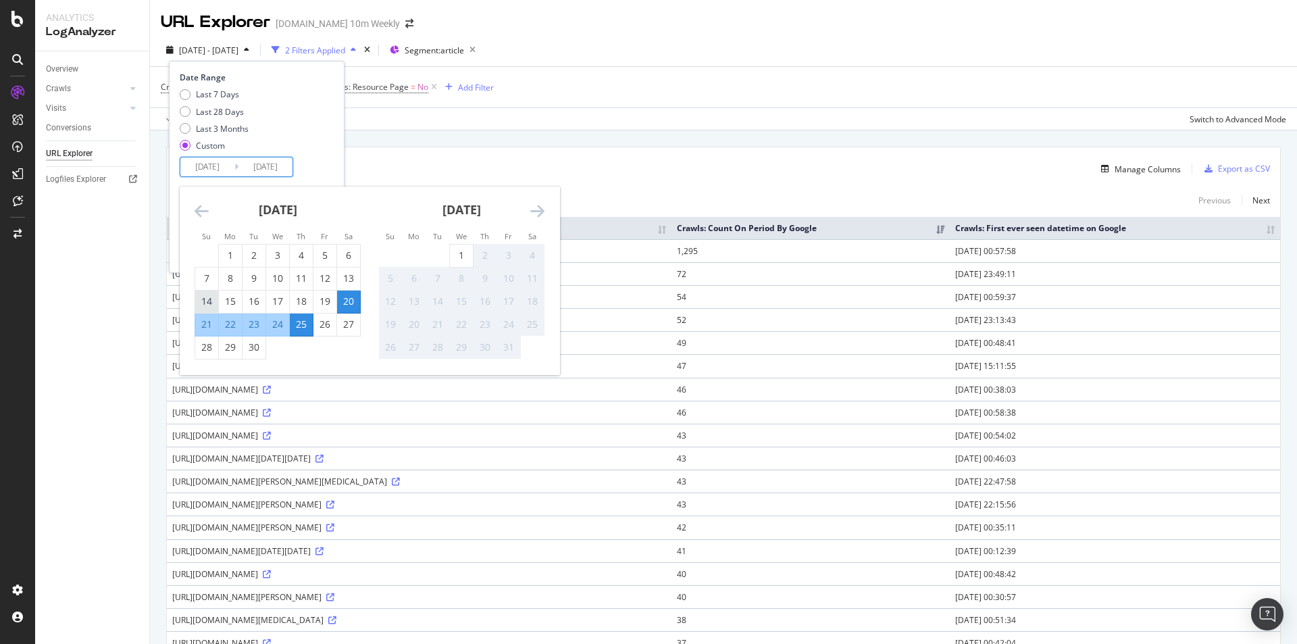
click at [207, 296] on div "14" at bounding box center [206, 301] width 23 height 14
type input "2025/09/14"
click at [276, 167] on input "2025/09/25" at bounding box center [265, 166] width 54 height 19
click at [325, 295] on div "19" at bounding box center [324, 301] width 23 height 14
type input "2025/09/19"
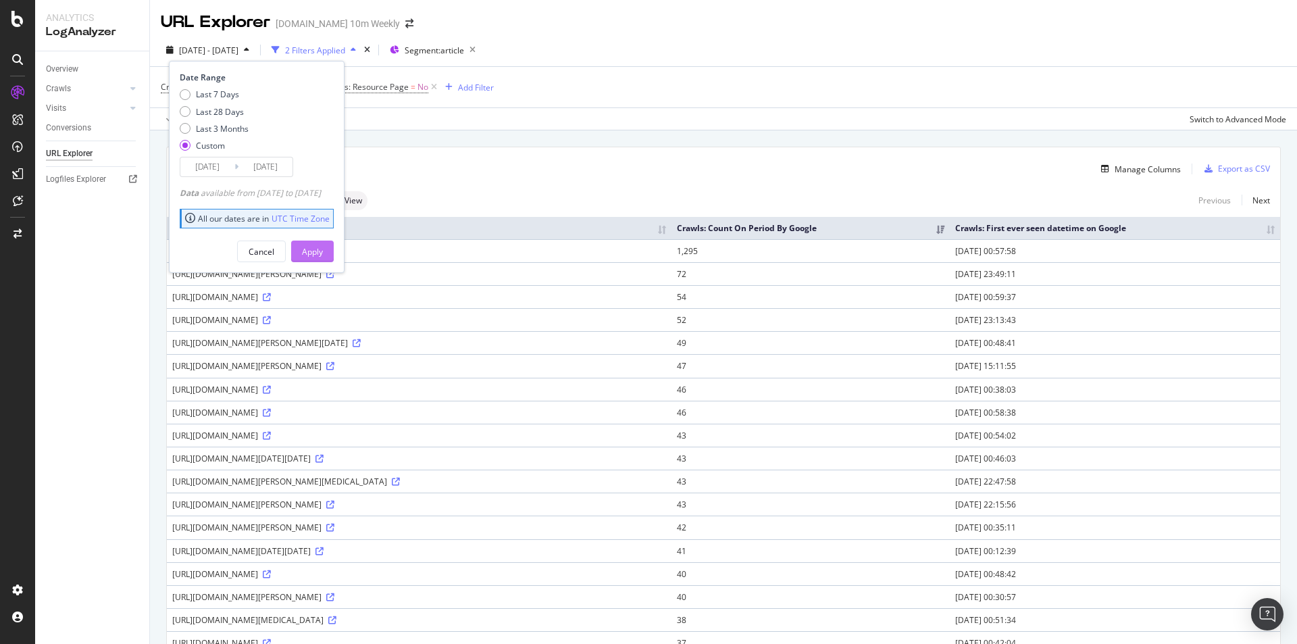
click at [323, 251] on div "Apply" at bounding box center [312, 251] width 21 height 11
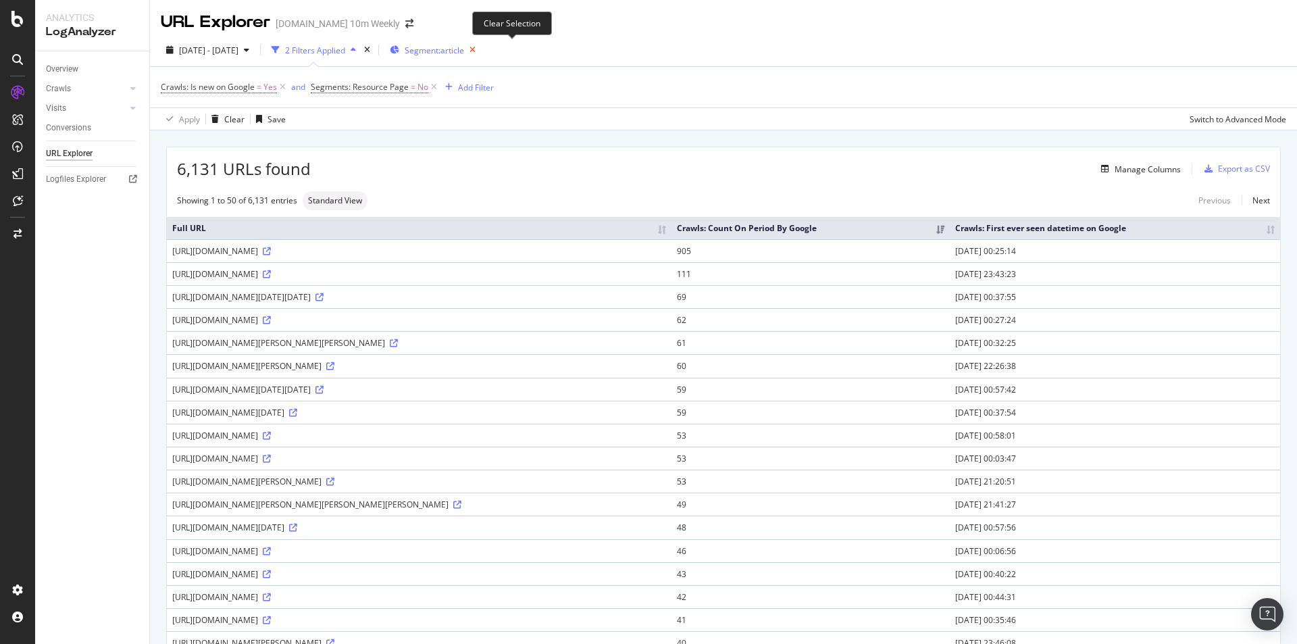
click at [481, 49] on icon "button" at bounding box center [472, 50] width 17 height 19
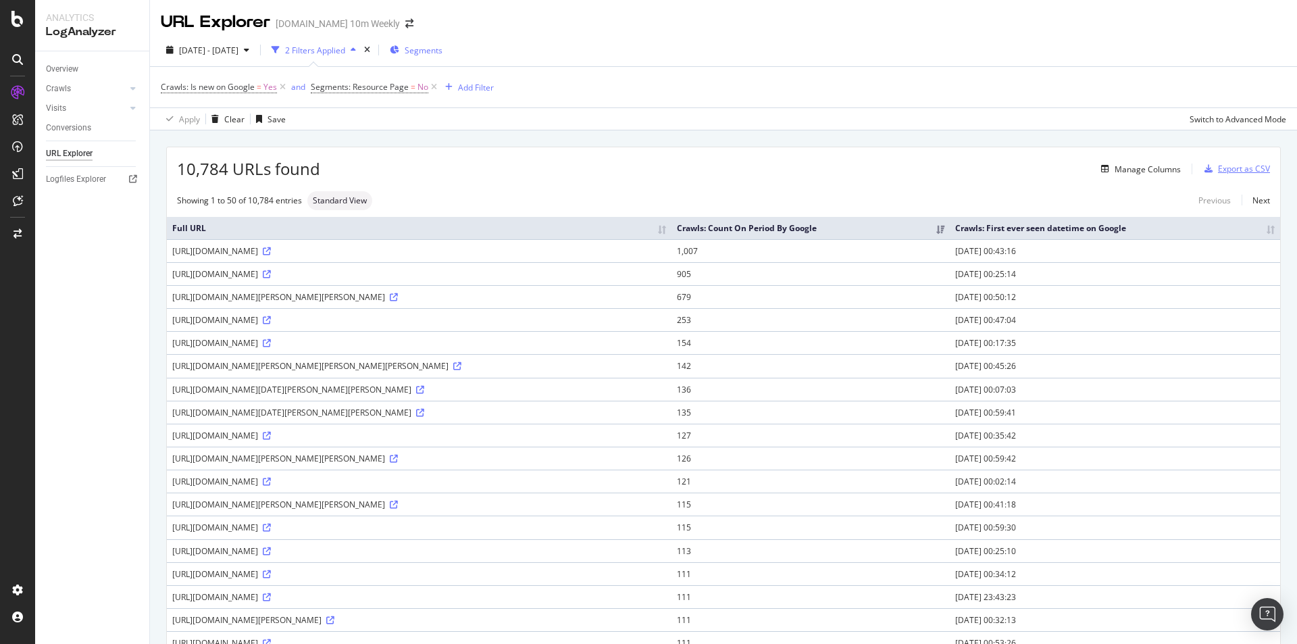
click at [1248, 168] on div "Export as CSV" at bounding box center [1244, 168] width 52 height 11
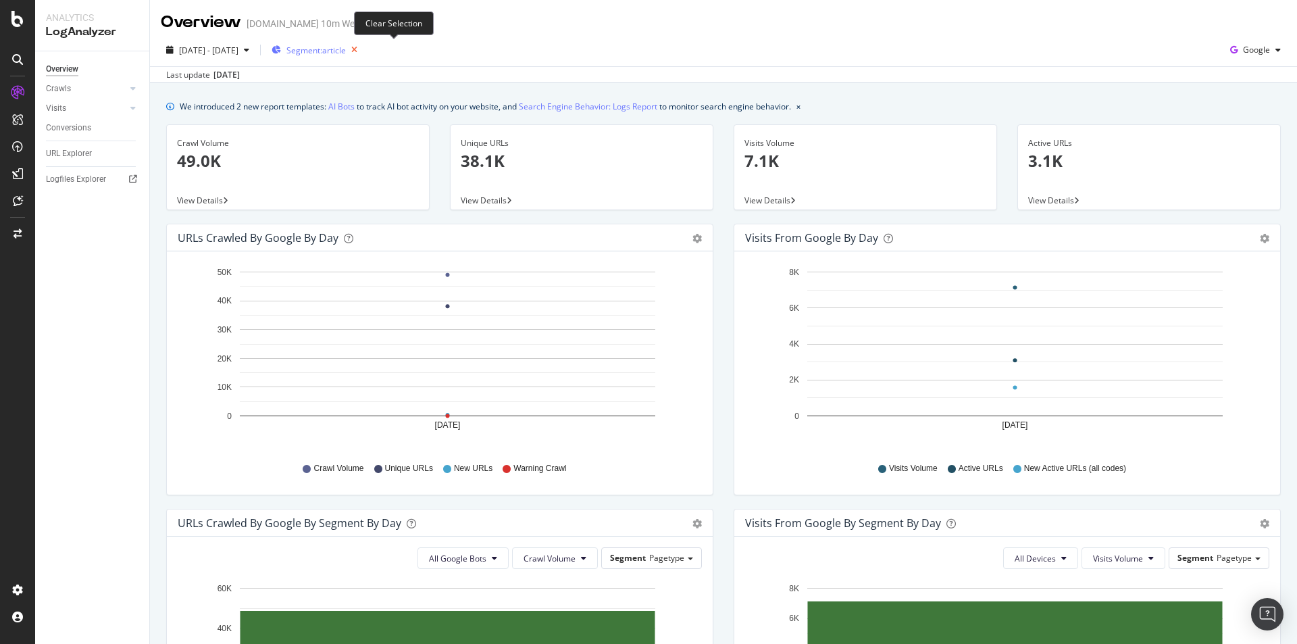
click at [363, 47] on icon "button" at bounding box center [354, 50] width 17 height 19
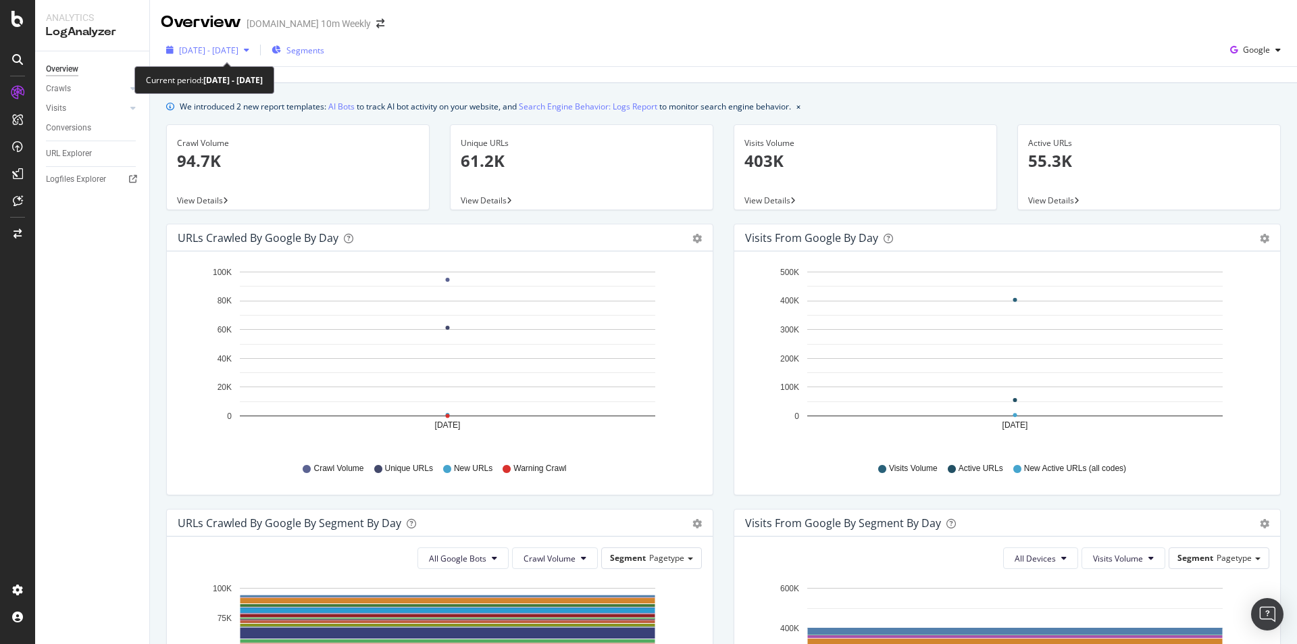
click at [249, 51] on icon "button" at bounding box center [246, 50] width 5 height 8
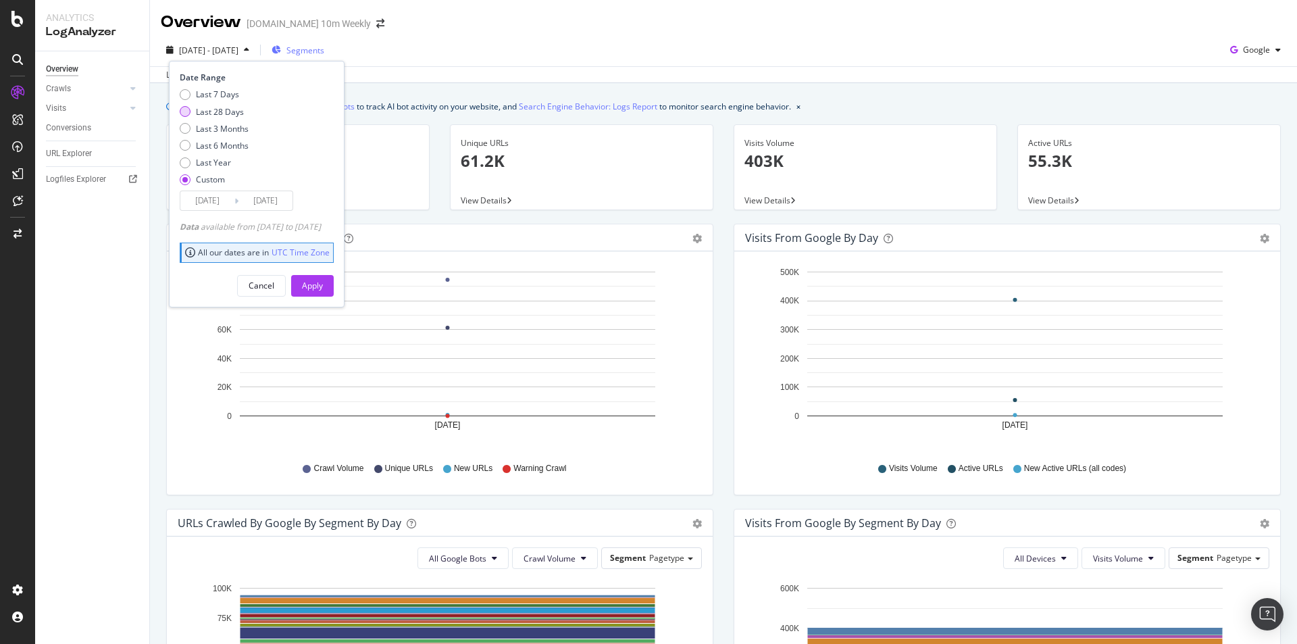
click at [239, 116] on div "Last 28 Days" at bounding box center [220, 111] width 48 height 11
type input "[DATE]"
click at [323, 286] on div "Apply" at bounding box center [312, 285] width 21 height 11
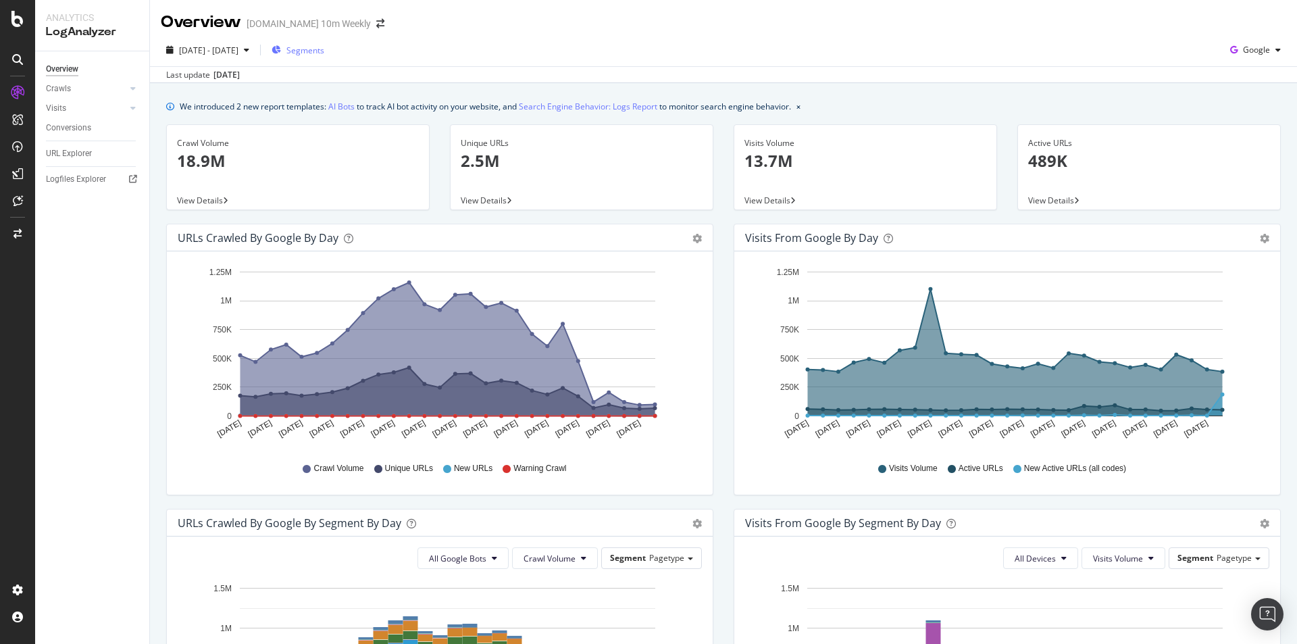
click at [319, 469] on span "Crawl Volume" at bounding box center [338, 468] width 50 height 11
click at [324, 49] on span "Segments" at bounding box center [305, 50] width 38 height 11
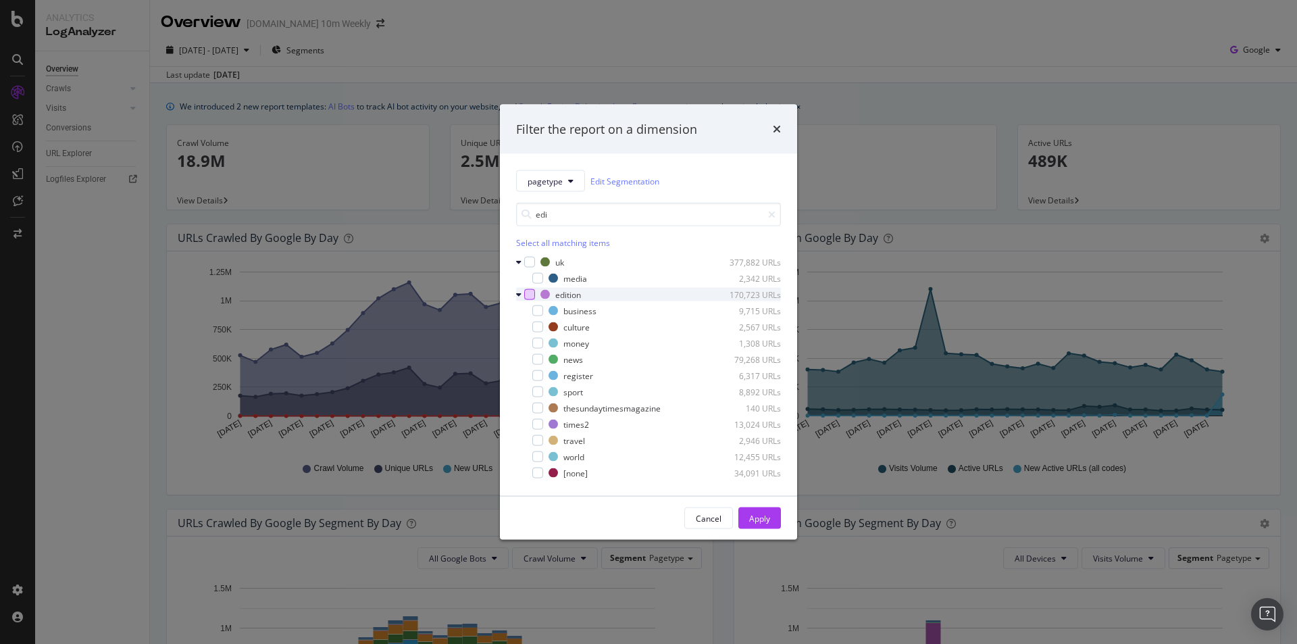
type input "edi"
click at [532, 296] on div "modal" at bounding box center [529, 294] width 11 height 11
click at [771, 513] on button "Apply" at bounding box center [759, 518] width 43 height 22
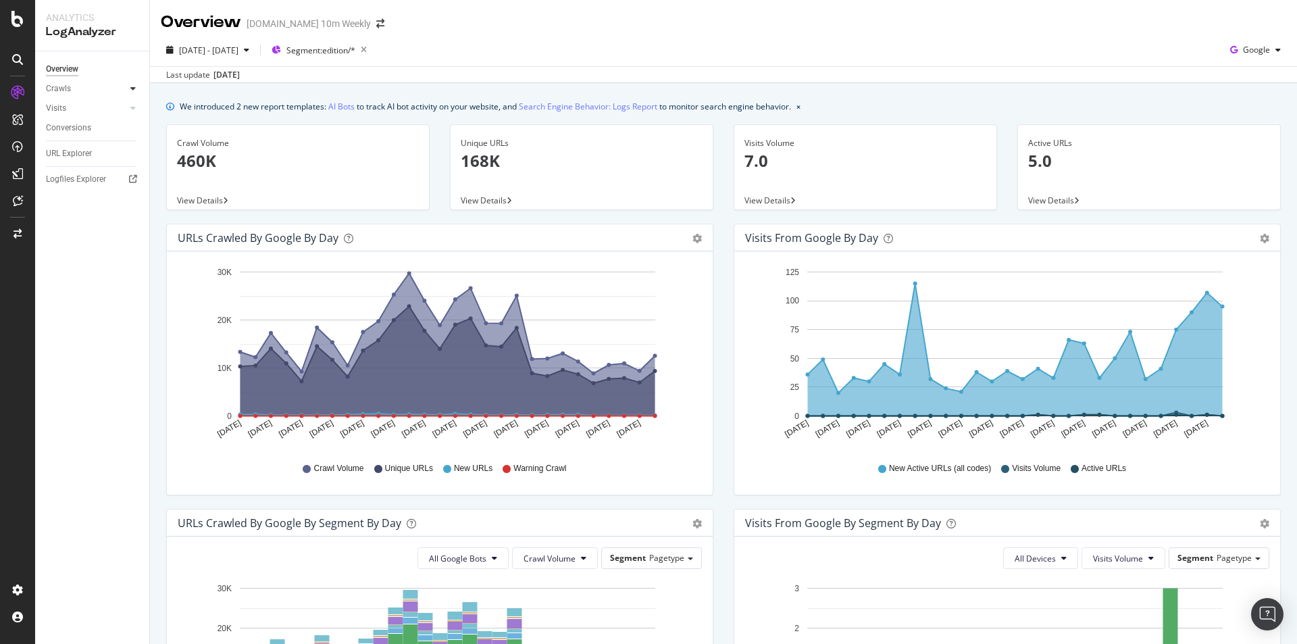
click at [127, 88] on div at bounding box center [133, 89] width 14 height 14
click at [102, 165] on link "HTTP Codes" at bounding box center [96, 162] width 88 height 14
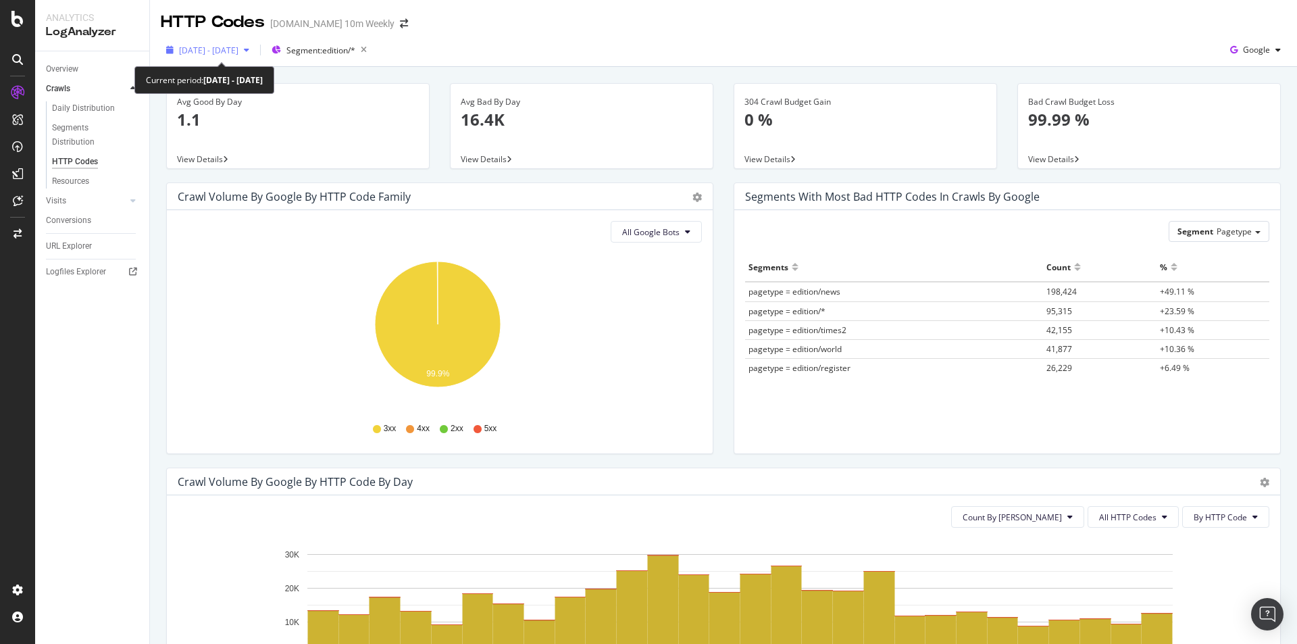
click at [238, 49] on span "[DATE] - [DATE]" at bounding box center [208, 50] width 59 height 11
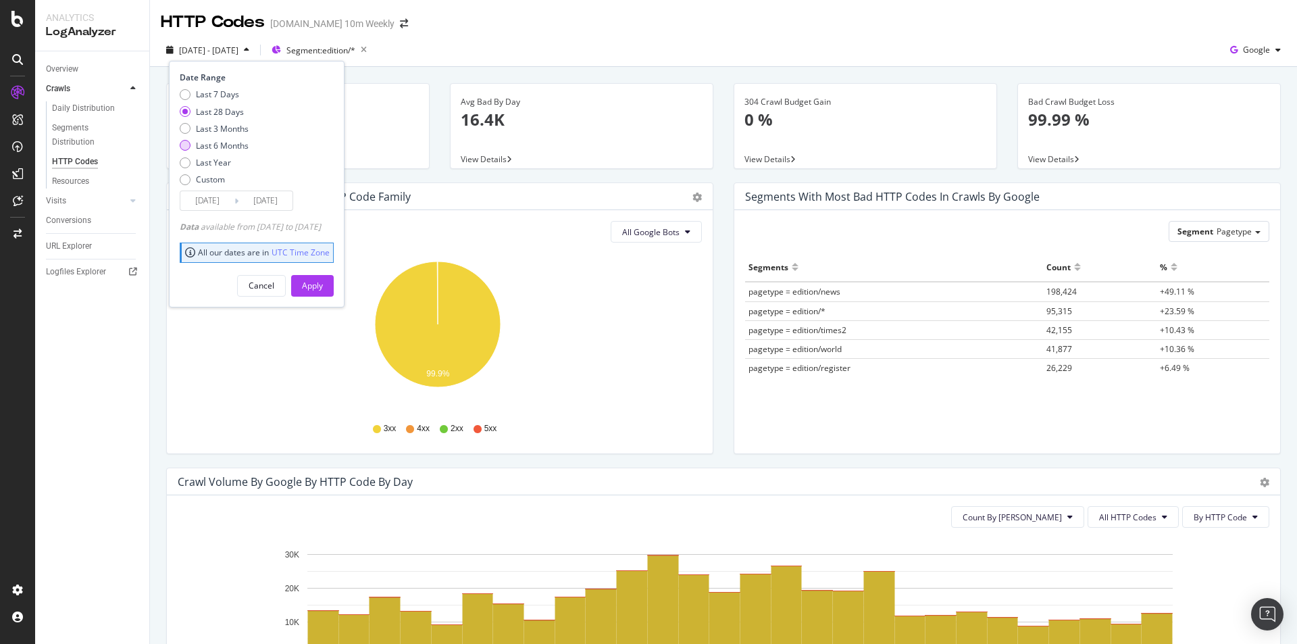
click at [241, 147] on div "Last 6 Months" at bounding box center [222, 145] width 53 height 11
type input "[DATE]"
click at [323, 289] on div "Apply" at bounding box center [312, 285] width 21 height 11
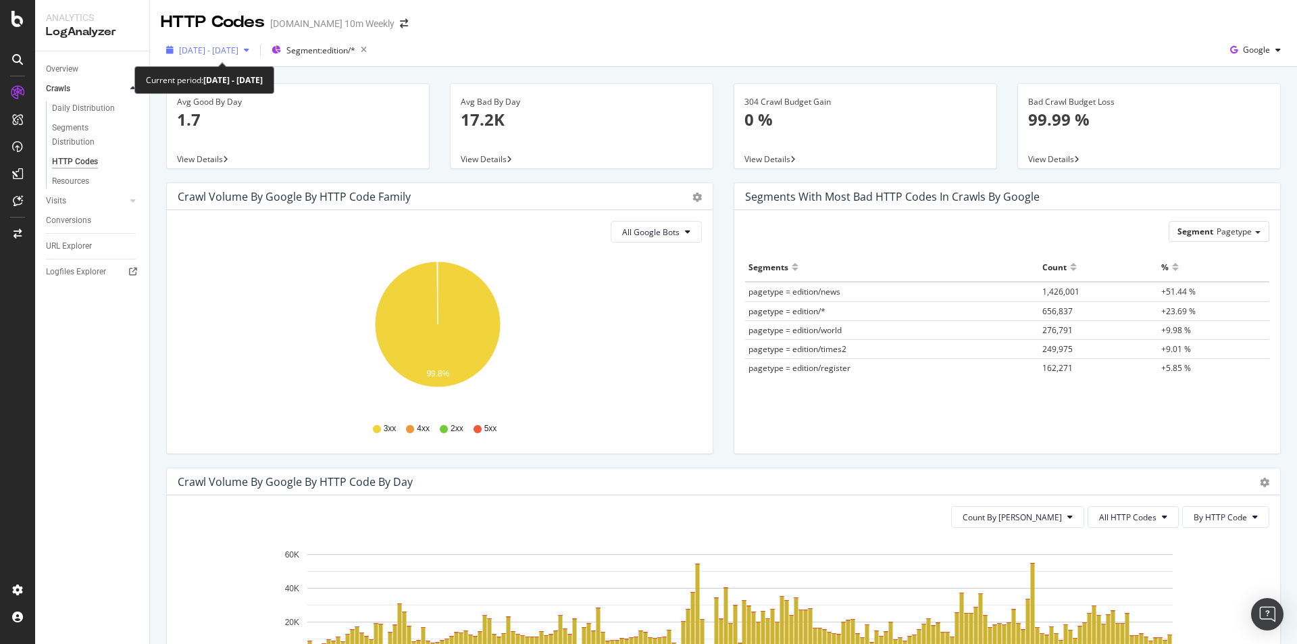
click at [249, 53] on icon "button" at bounding box center [246, 50] width 5 height 8
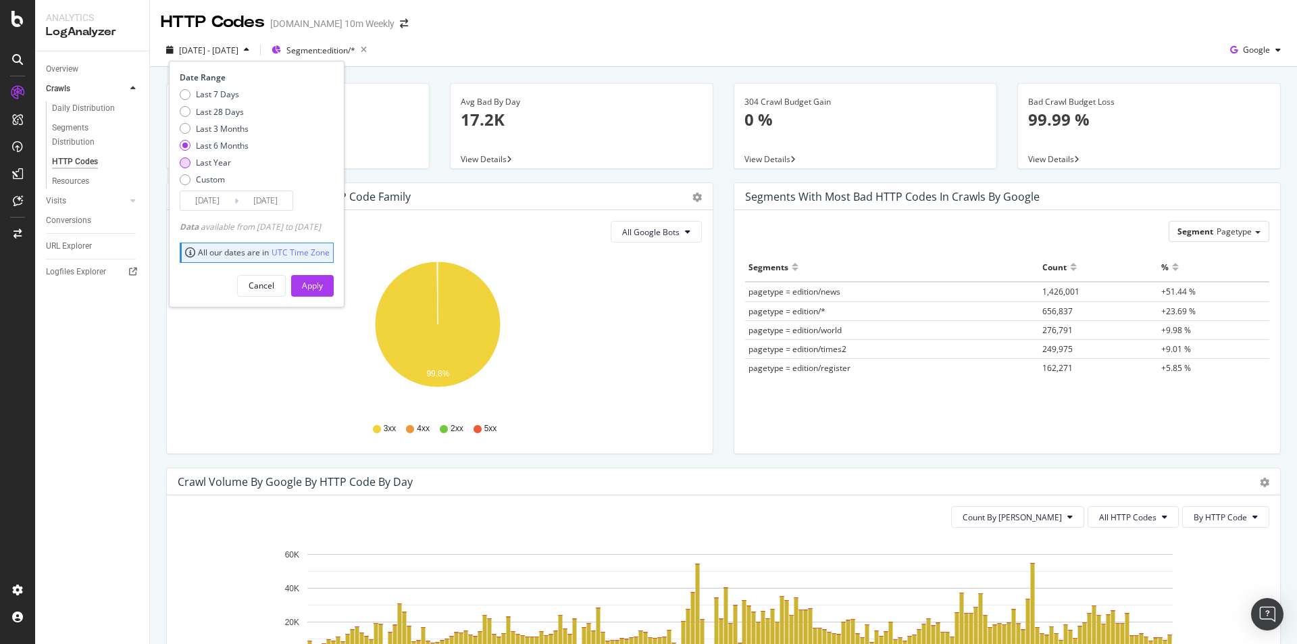
click at [208, 161] on div "Last Year" at bounding box center [213, 162] width 35 height 11
click at [226, 149] on div "Last 6 Months" at bounding box center [222, 145] width 53 height 11
click at [224, 198] on input "[DATE]" at bounding box center [207, 200] width 54 height 19
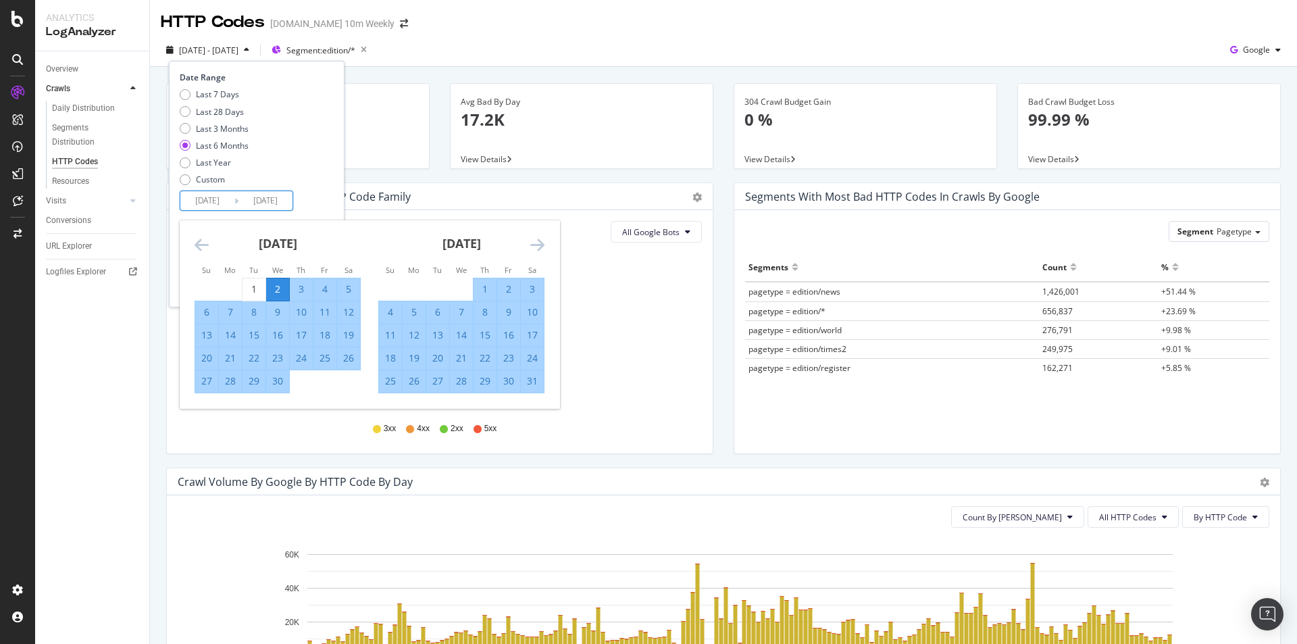
click at [209, 244] on div "[DATE]" at bounding box center [278, 248] width 166 height 57
click at [203, 242] on icon "Move backward to switch to the previous month." at bounding box center [202, 244] width 14 height 16
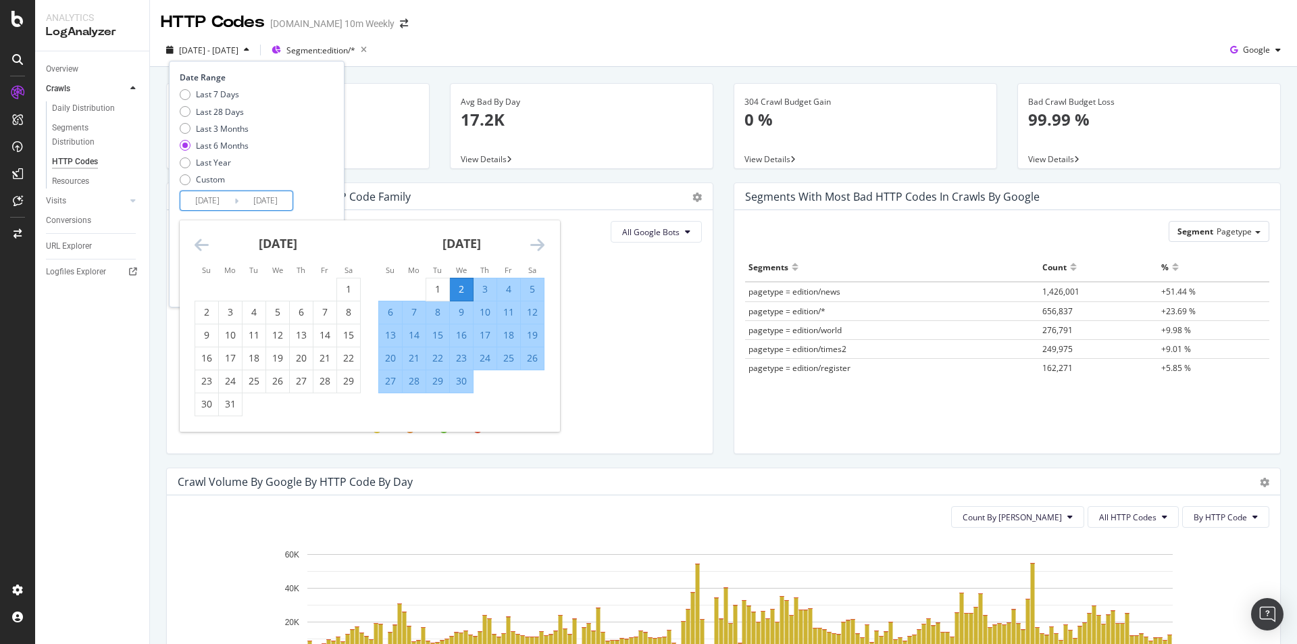
click at [203, 242] on icon "Move backward to switch to the previous month." at bounding box center [202, 244] width 14 height 16
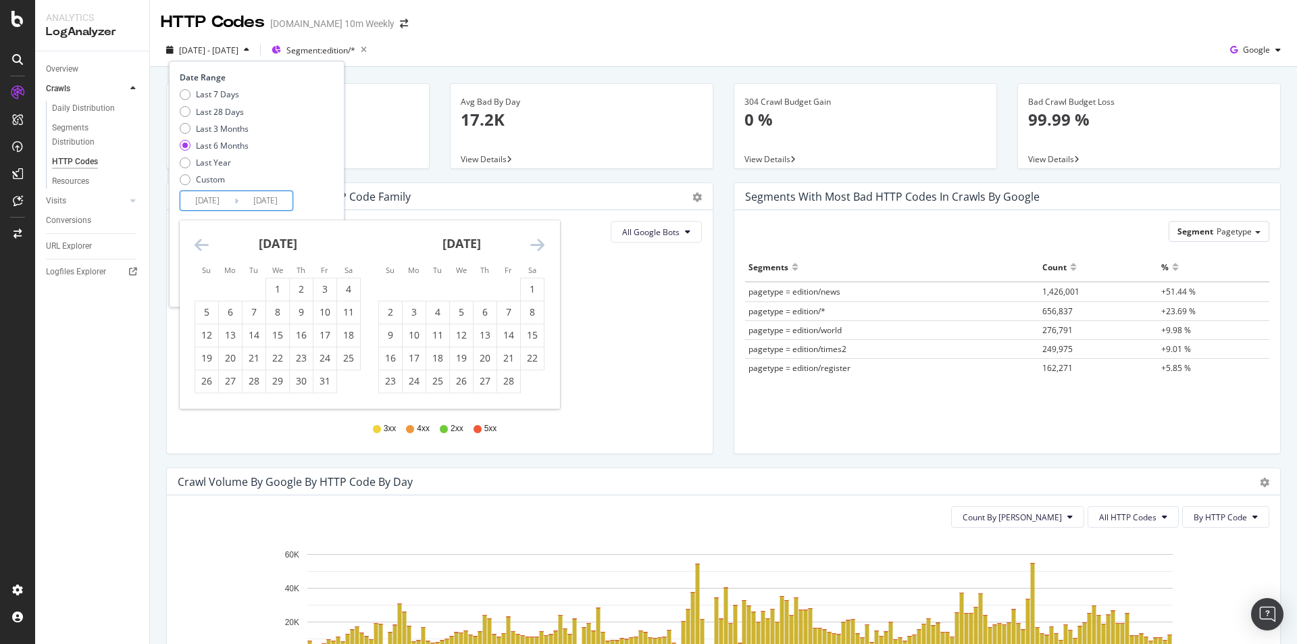
click at [203, 242] on icon "Move backward to switch to the previous month." at bounding box center [202, 244] width 14 height 16
drag, startPoint x: 474, startPoint y: 284, endPoint x: 440, endPoint y: 277, distance: 34.4
click at [469, 284] on tr "1 2 3 4" at bounding box center [461, 289] width 165 height 23
click at [440, 281] on td "Calendar" at bounding box center [438, 289] width 24 height 23
click at [461, 286] on div "1" at bounding box center [461, 289] width 23 height 14
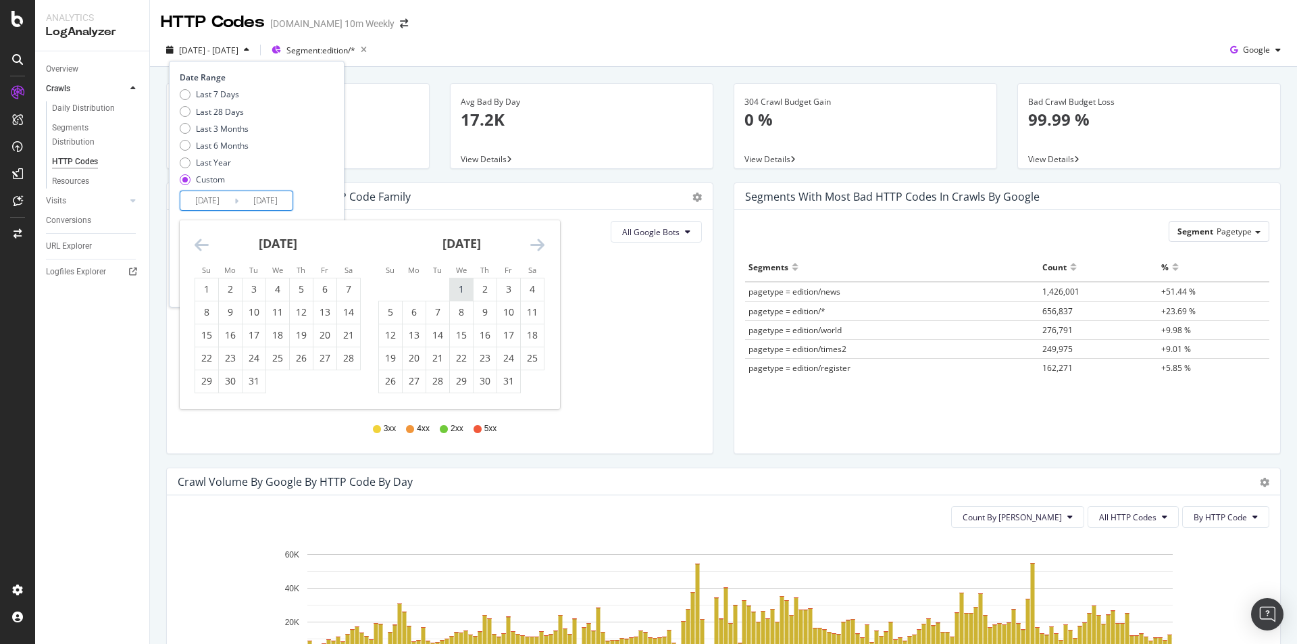
type input "[DATE]"
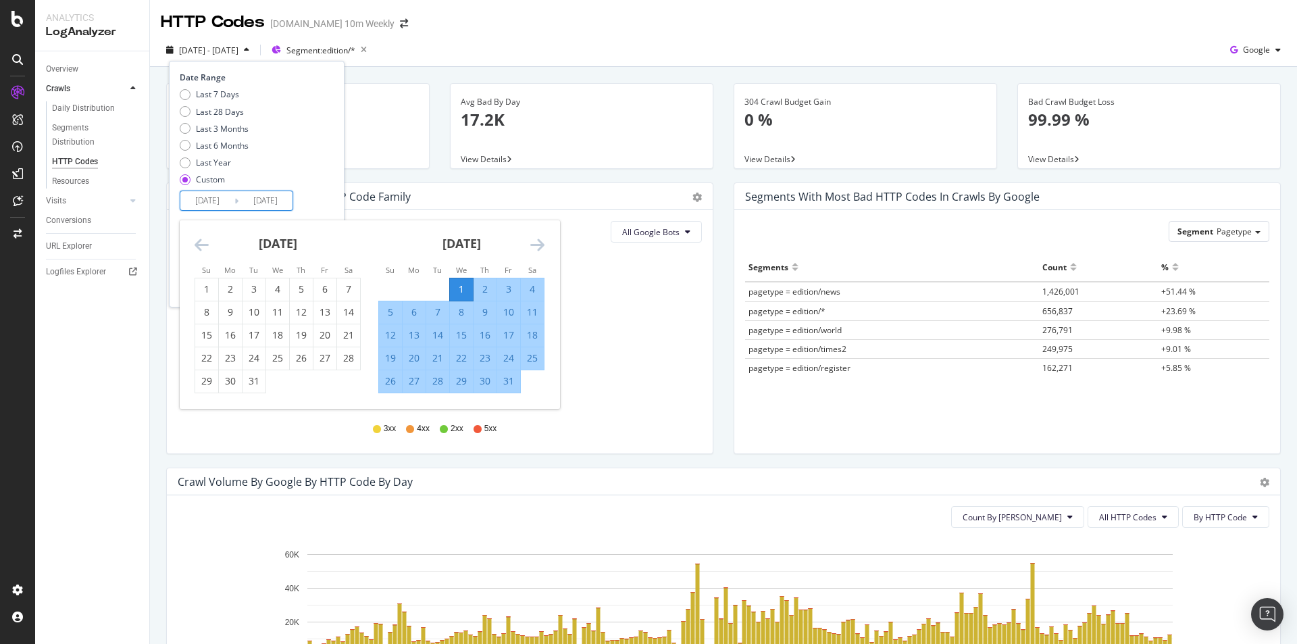
click at [330, 195] on div "Date Range Last 7 Days Last 28 Days Last 3 Months Last 6 Months Last Year Custo…" at bounding box center [255, 141] width 151 height 139
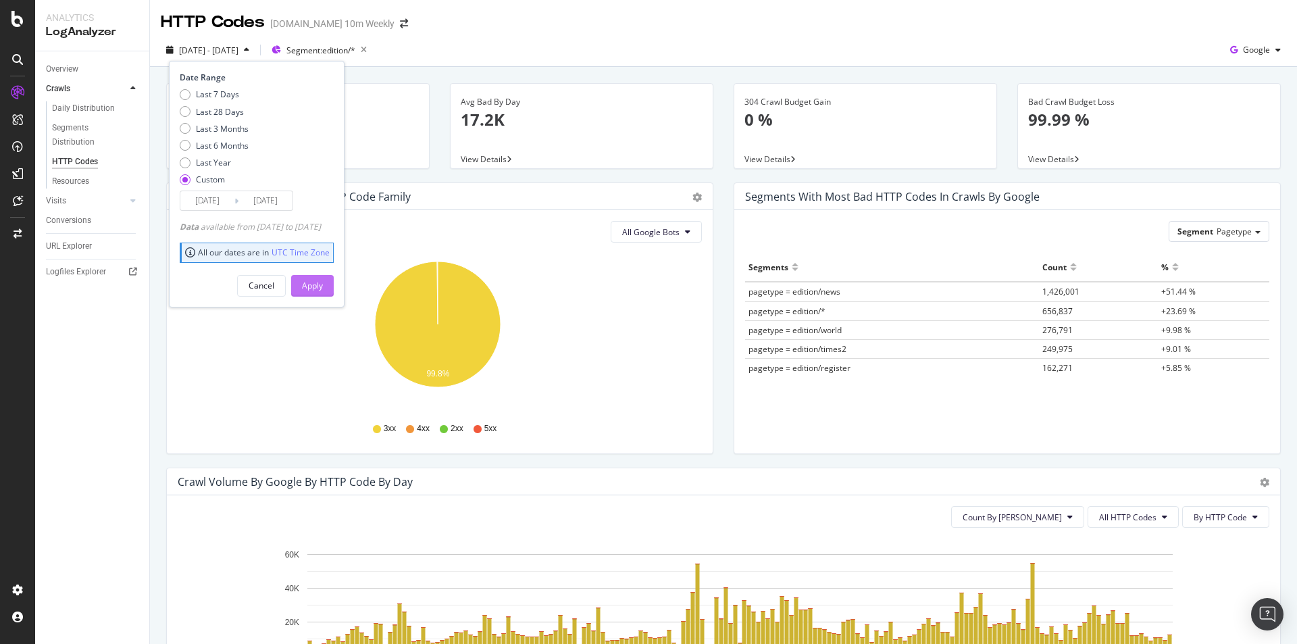
click at [334, 280] on button "Apply" at bounding box center [312, 286] width 43 height 22
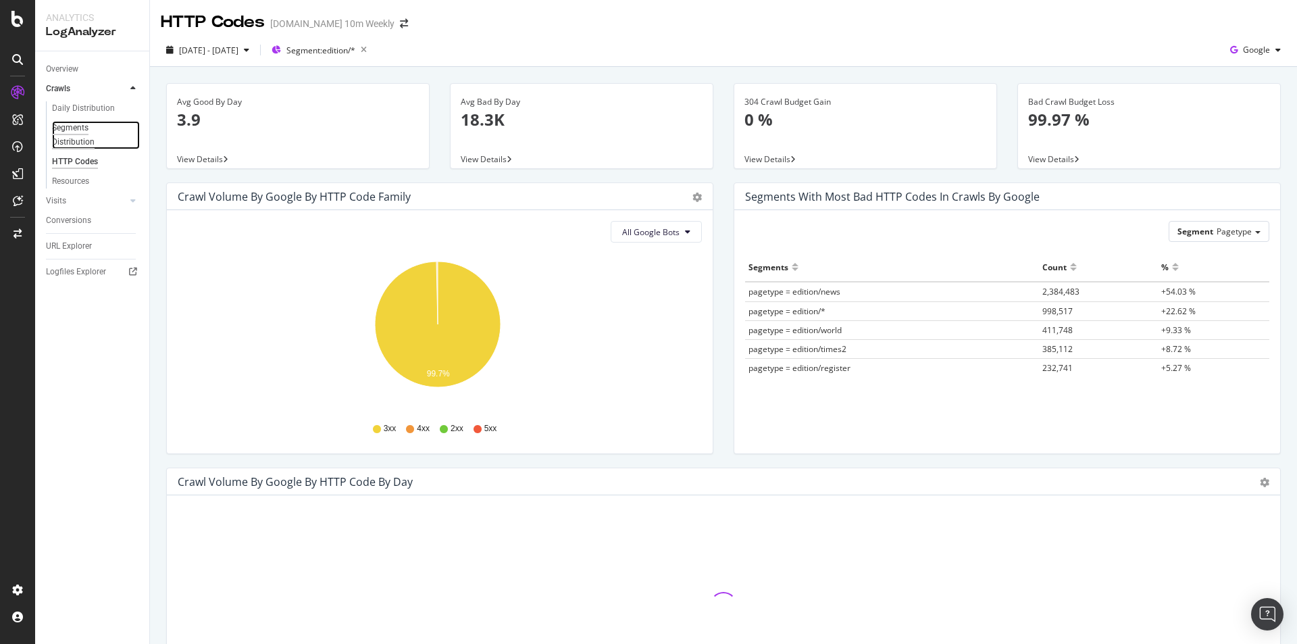
click at [86, 135] on div "Segments Distribution" at bounding box center [89, 135] width 75 height 28
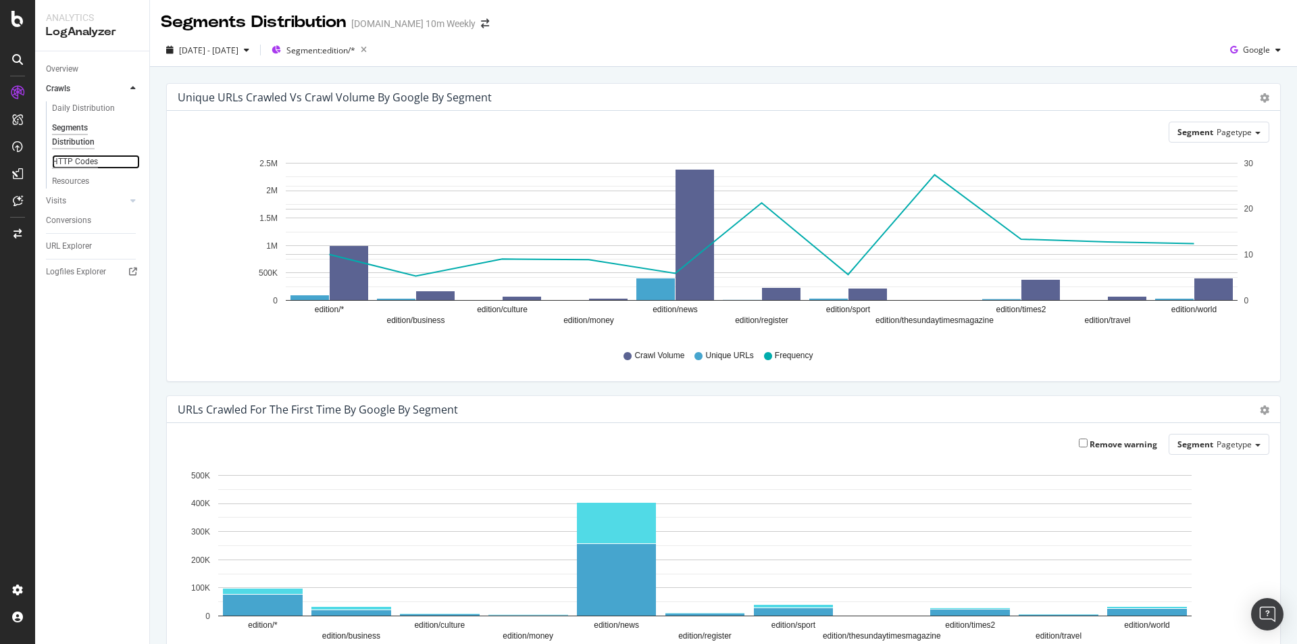
click at [86, 161] on div "HTTP Codes" at bounding box center [75, 162] width 46 height 14
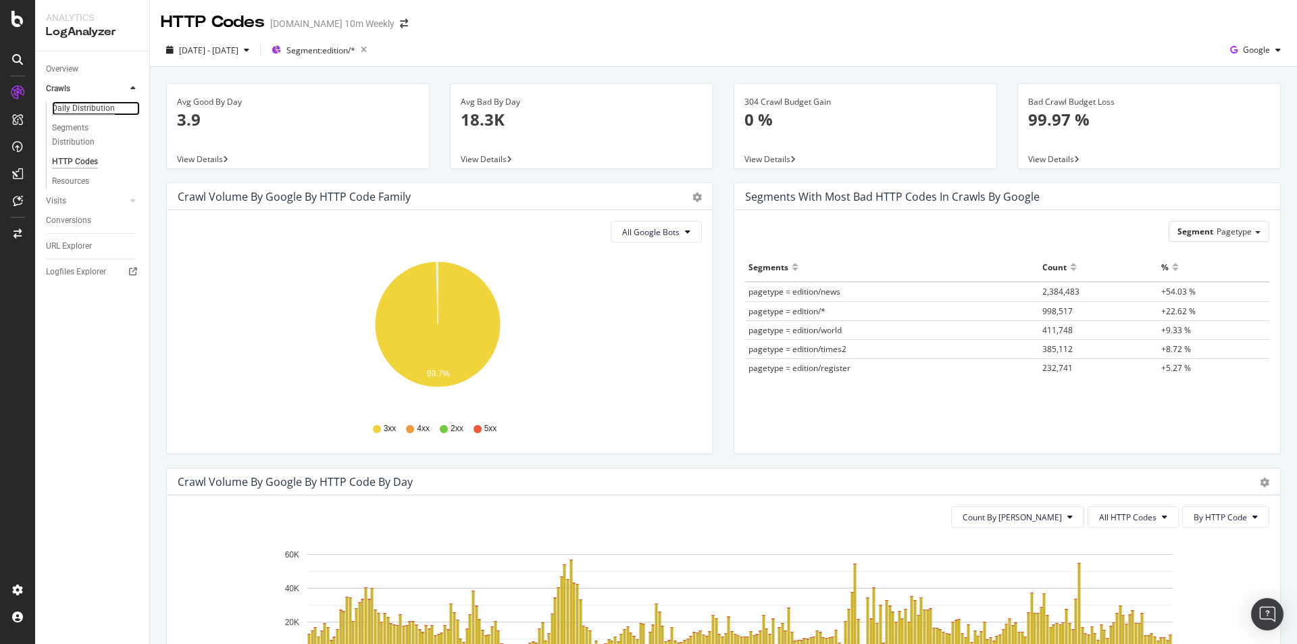
click at [106, 107] on div "Daily Distribution" at bounding box center [83, 108] width 63 height 14
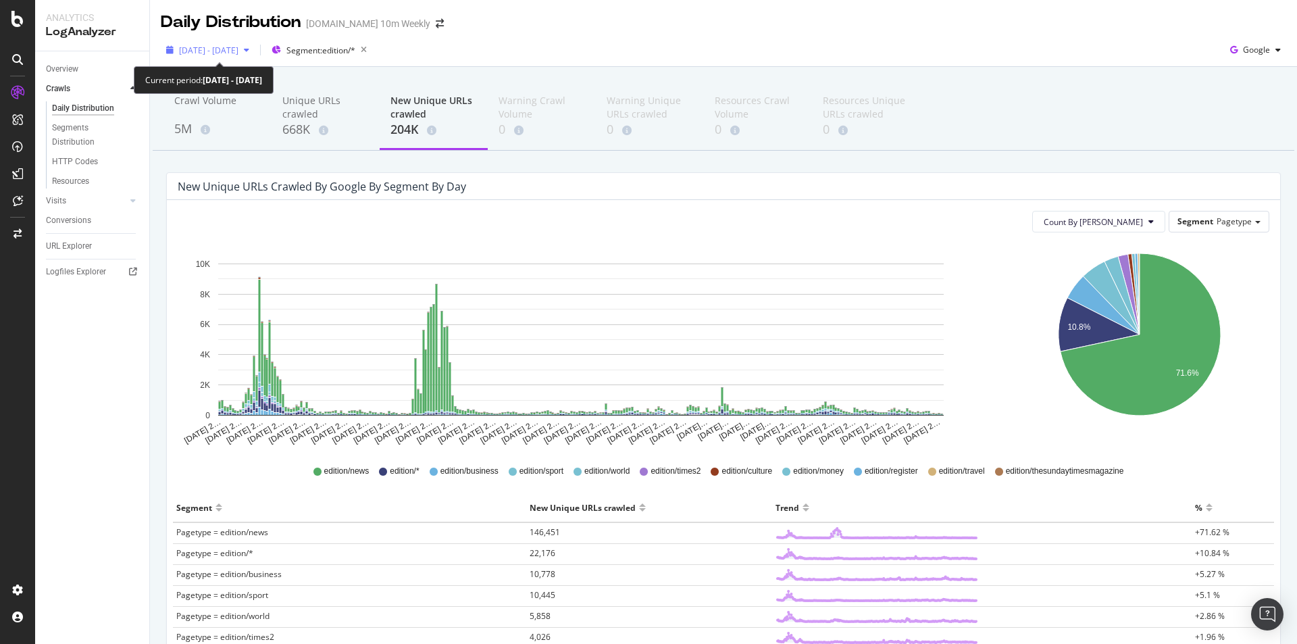
click at [255, 49] on div "button" at bounding box center [246, 50] width 16 height 8
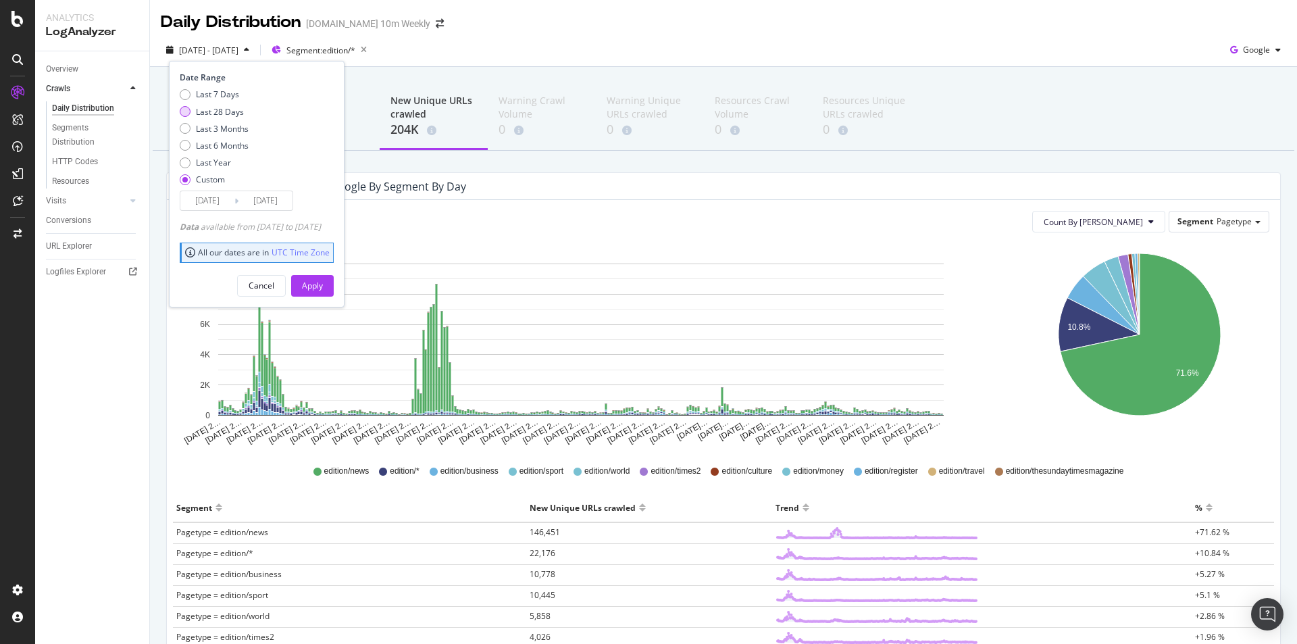
click at [228, 106] on div "Last 28 Days" at bounding box center [220, 111] width 48 height 11
type input "[DATE]"
click at [323, 286] on div "Apply" at bounding box center [312, 285] width 21 height 11
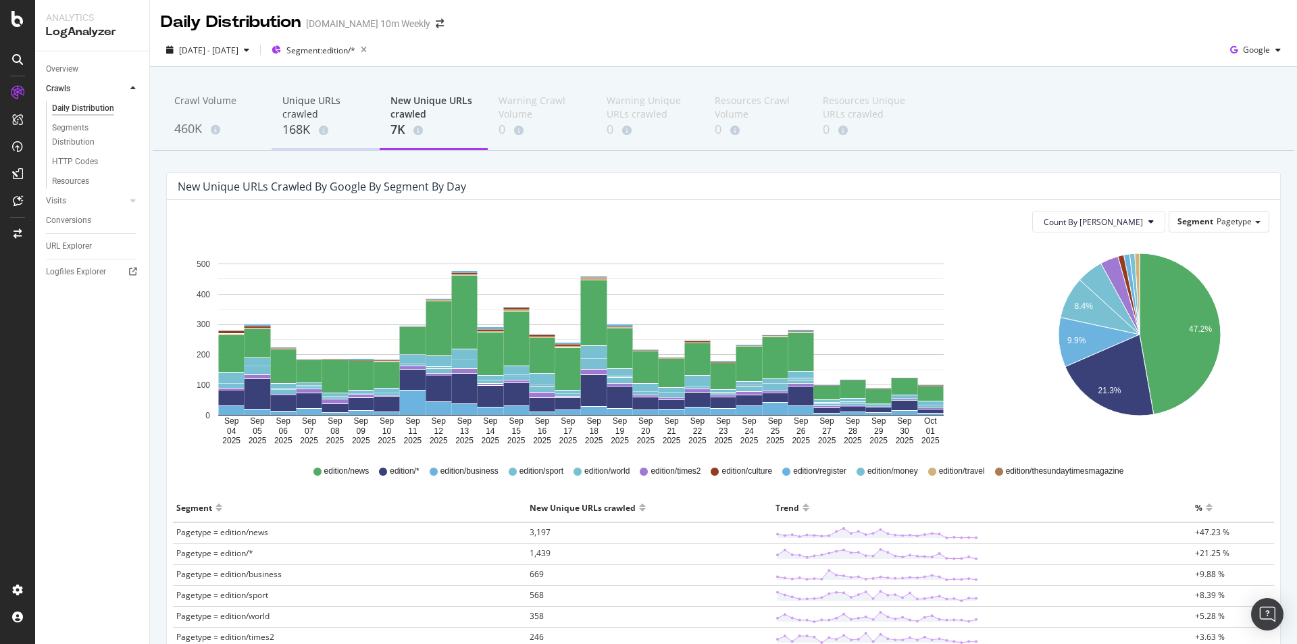
click at [294, 129] on div "168K" at bounding box center [325, 130] width 86 height 18
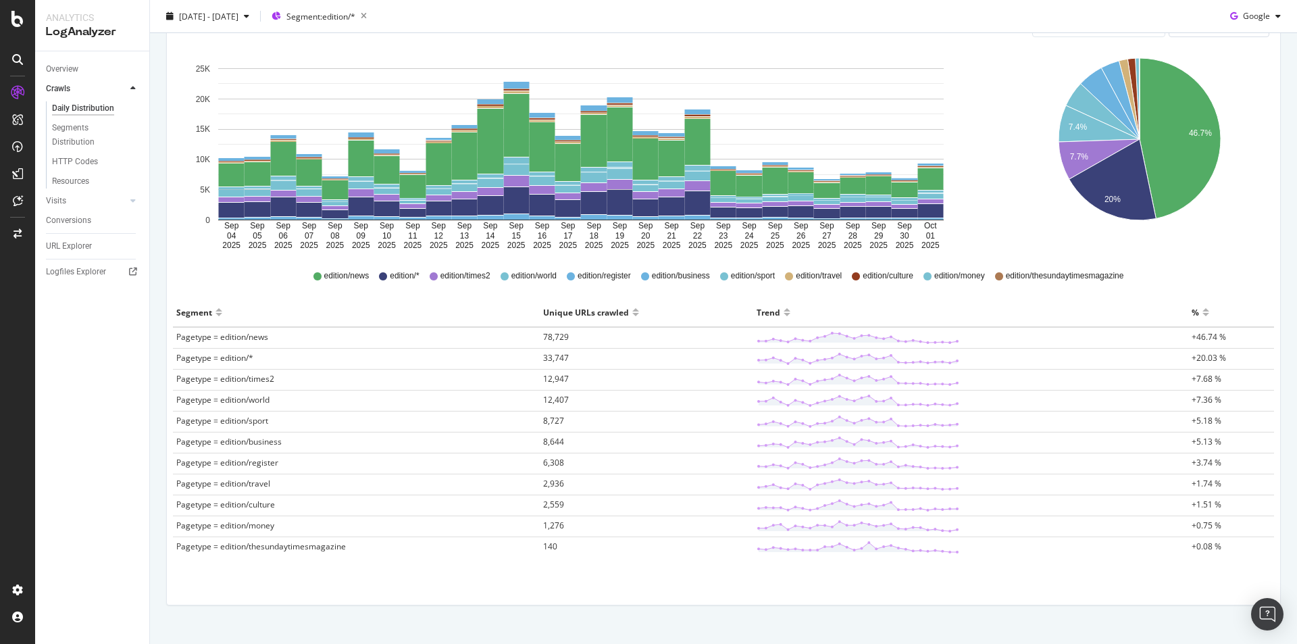
scroll to position [203, 0]
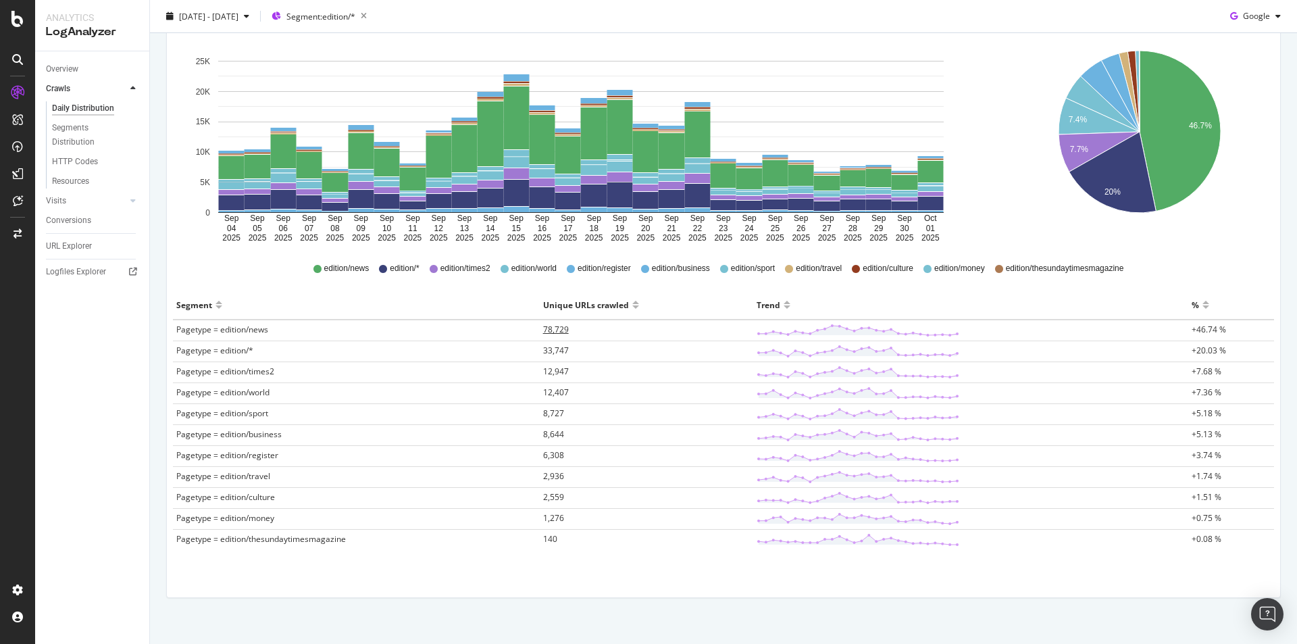
click at [543, 332] on span "78,729" at bounding box center [556, 328] width 26 height 11
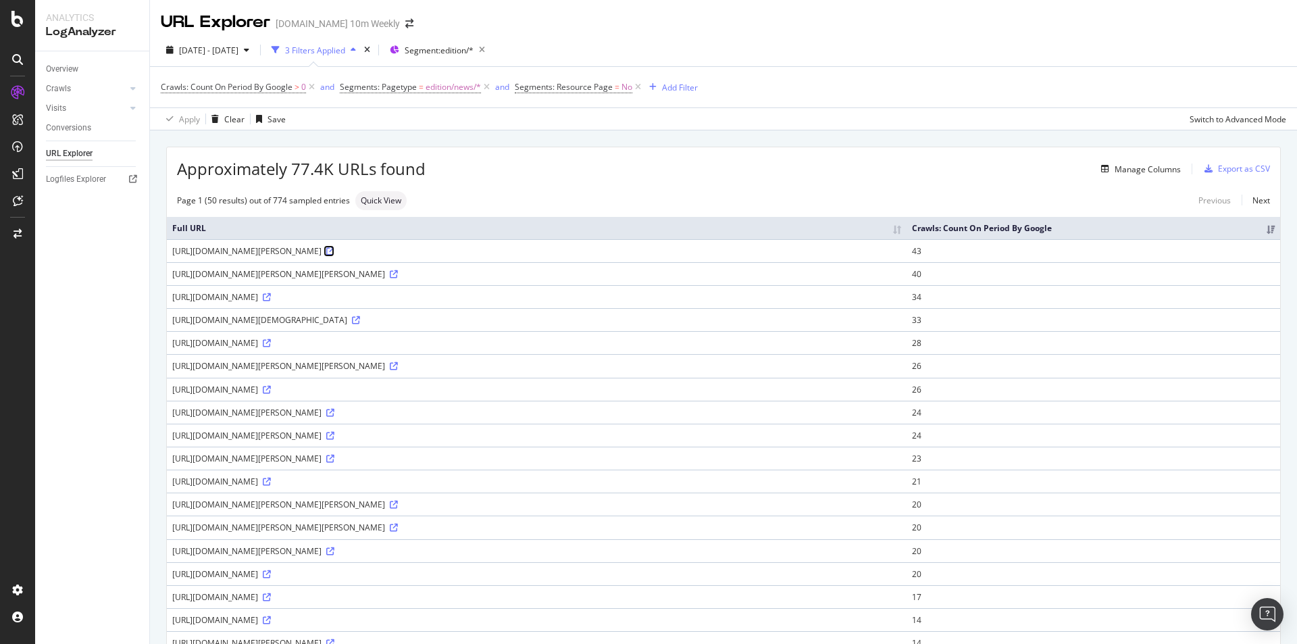
click at [334, 250] on icon at bounding box center [330, 251] width 8 height 8
click at [425, 226] on th "Full URL" at bounding box center [537, 228] width 740 height 22
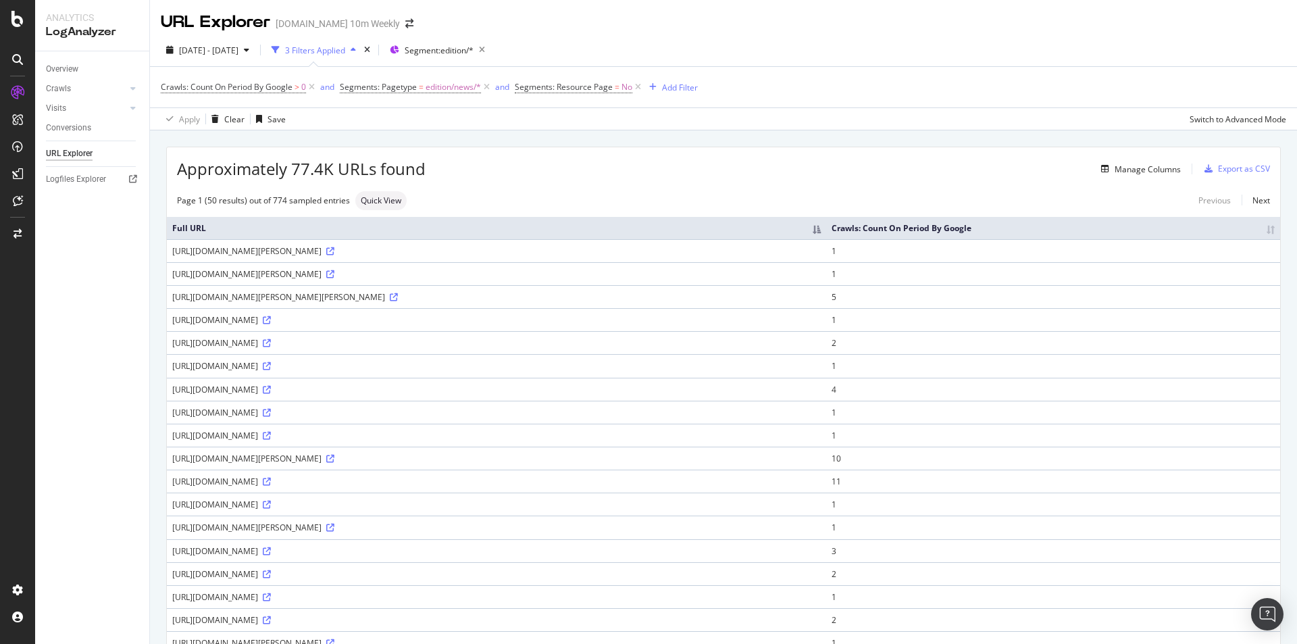
click at [1106, 229] on th "Crawls: Count On Period By Google" at bounding box center [1053, 228] width 454 height 22
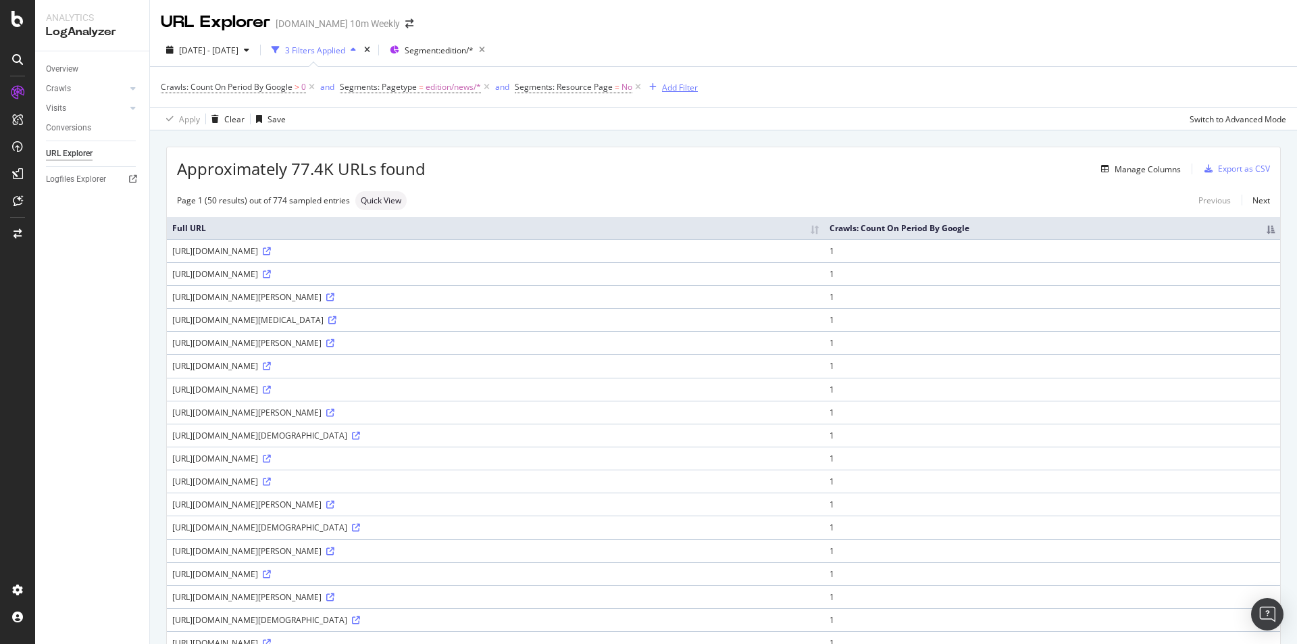
click at [667, 86] on div "Add Filter" at bounding box center [680, 87] width 36 height 11
click at [679, 90] on div "Add Filter" at bounding box center [680, 87] width 36 height 11
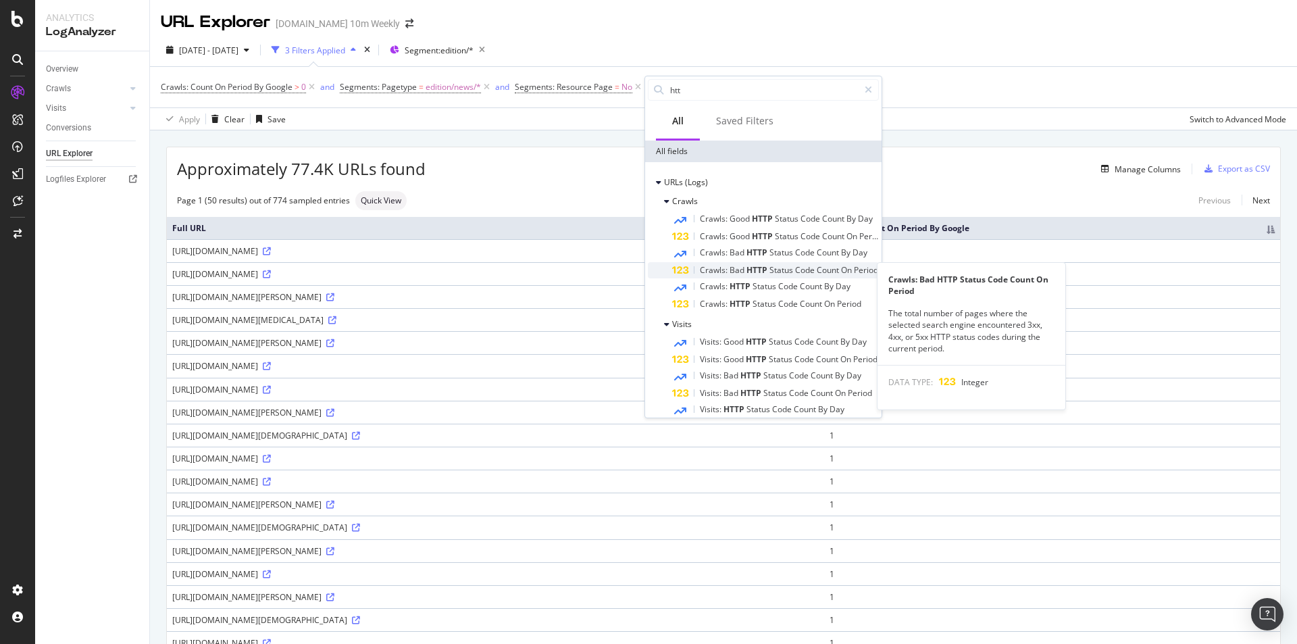
type input "htt"
click at [763, 270] on span "HTTP" at bounding box center [757, 269] width 23 height 11
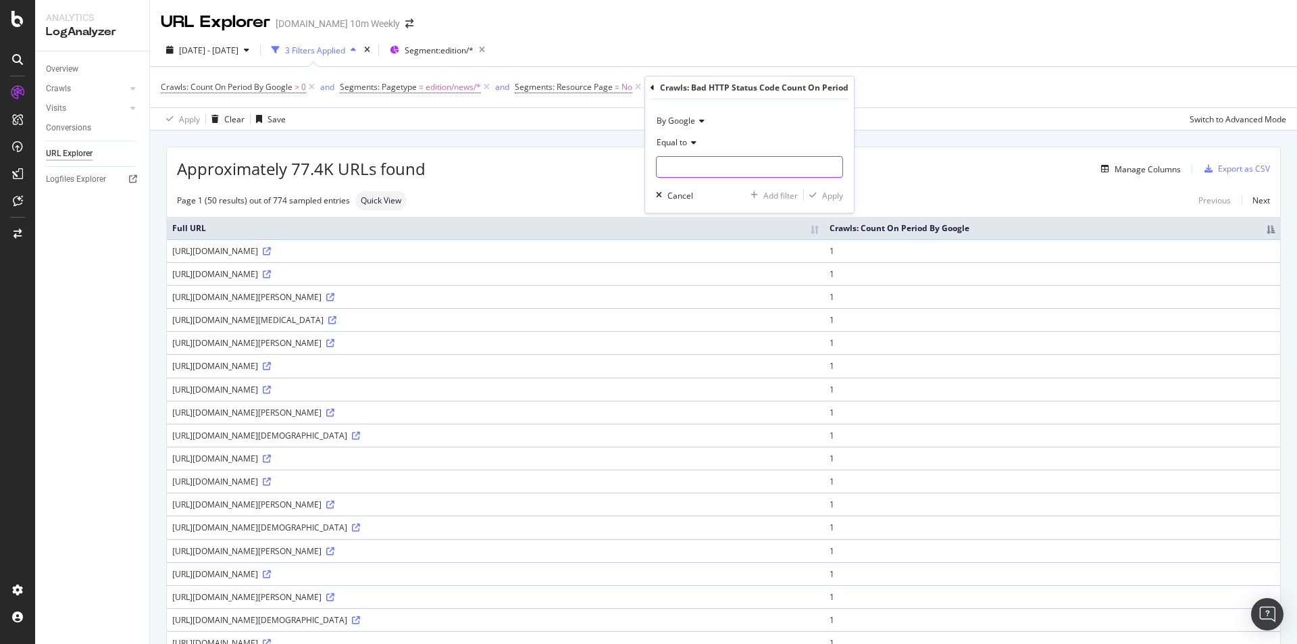
click at [746, 171] on input "number" at bounding box center [749, 167] width 187 height 22
click at [665, 193] on div "button" at bounding box center [658, 195] width 17 height 8
click at [666, 92] on div "Add Filter" at bounding box center [680, 87] width 36 height 11
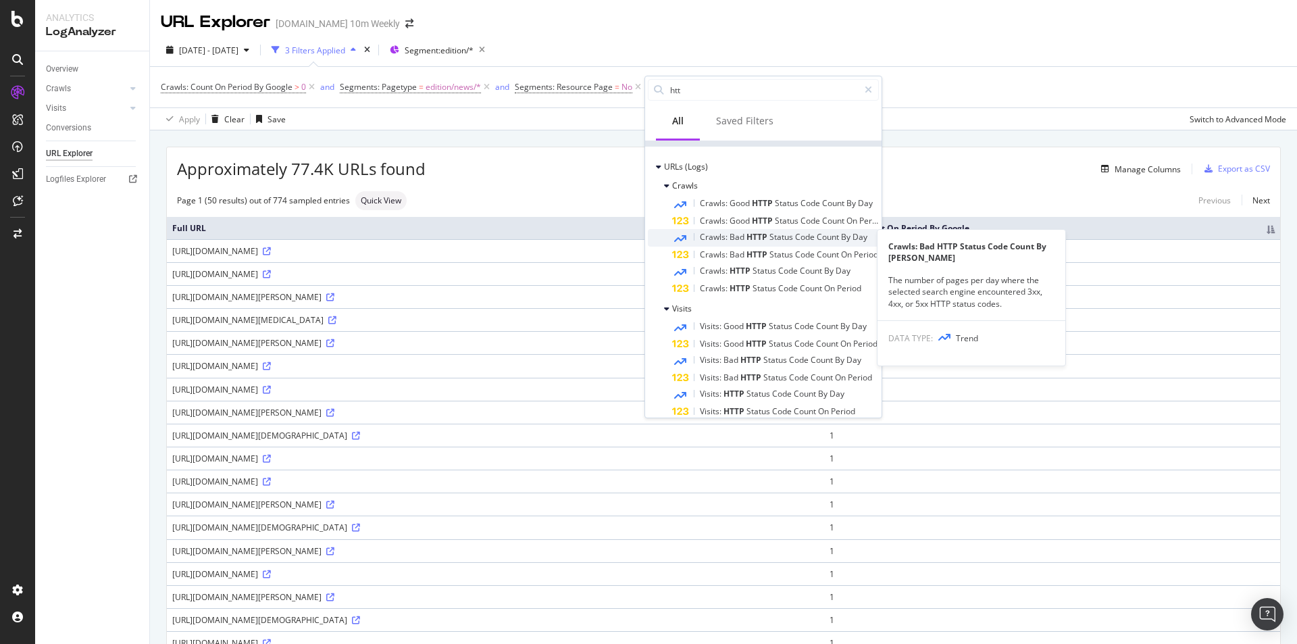
scroll to position [28, 0]
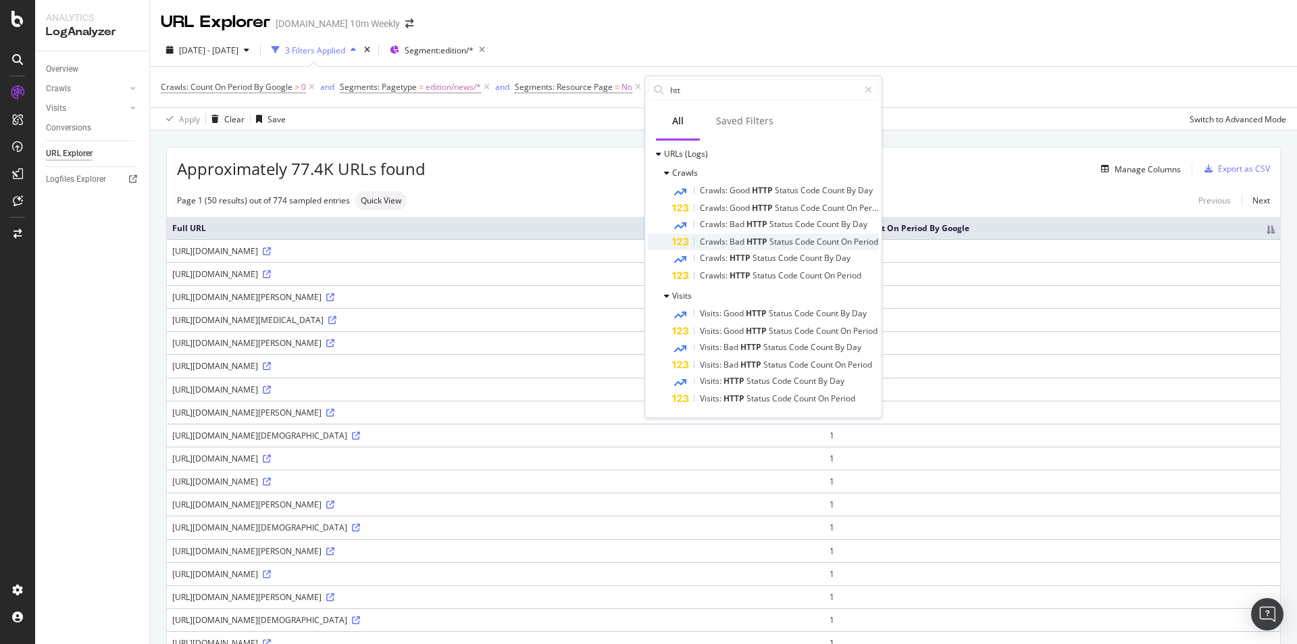
click at [766, 241] on span "HTTP" at bounding box center [757, 241] width 23 height 11
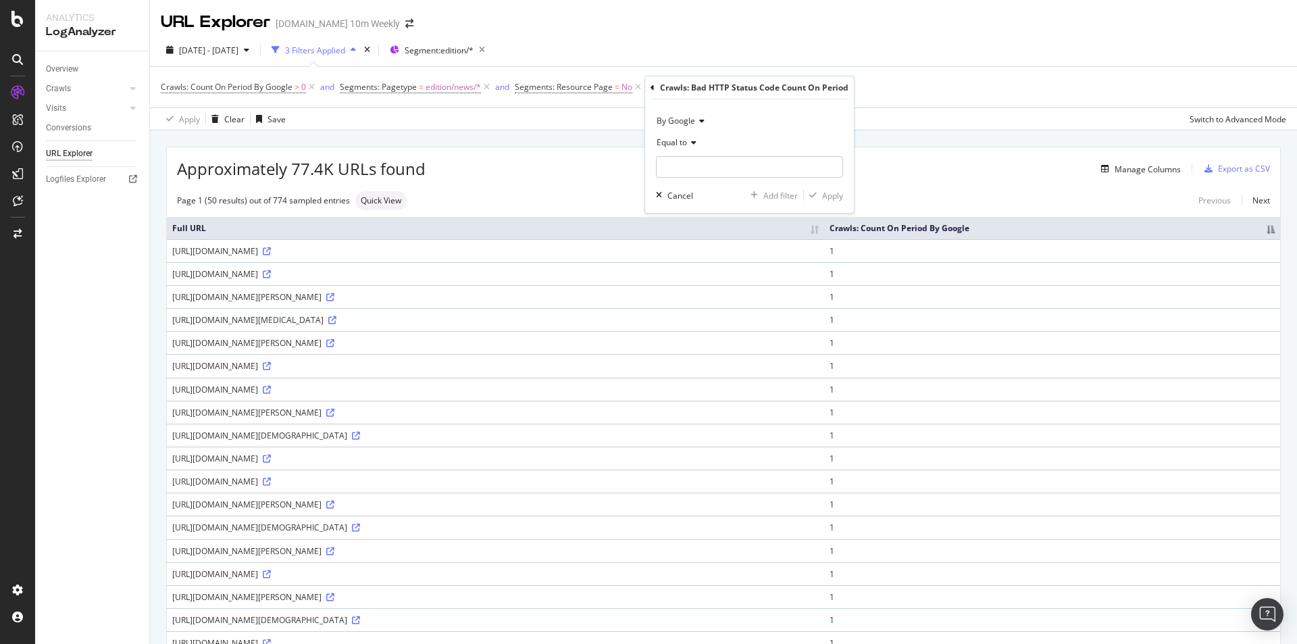
click at [708, 85] on div "Crawls: Bad HTTP Status Code Count On Period" at bounding box center [754, 87] width 188 height 11
click at [652, 87] on div "Crawls: Bad HTTP Status Code Count On Period" at bounding box center [749, 87] width 198 height 23
click at [652, 87] on icon at bounding box center [652, 88] width 4 height 8
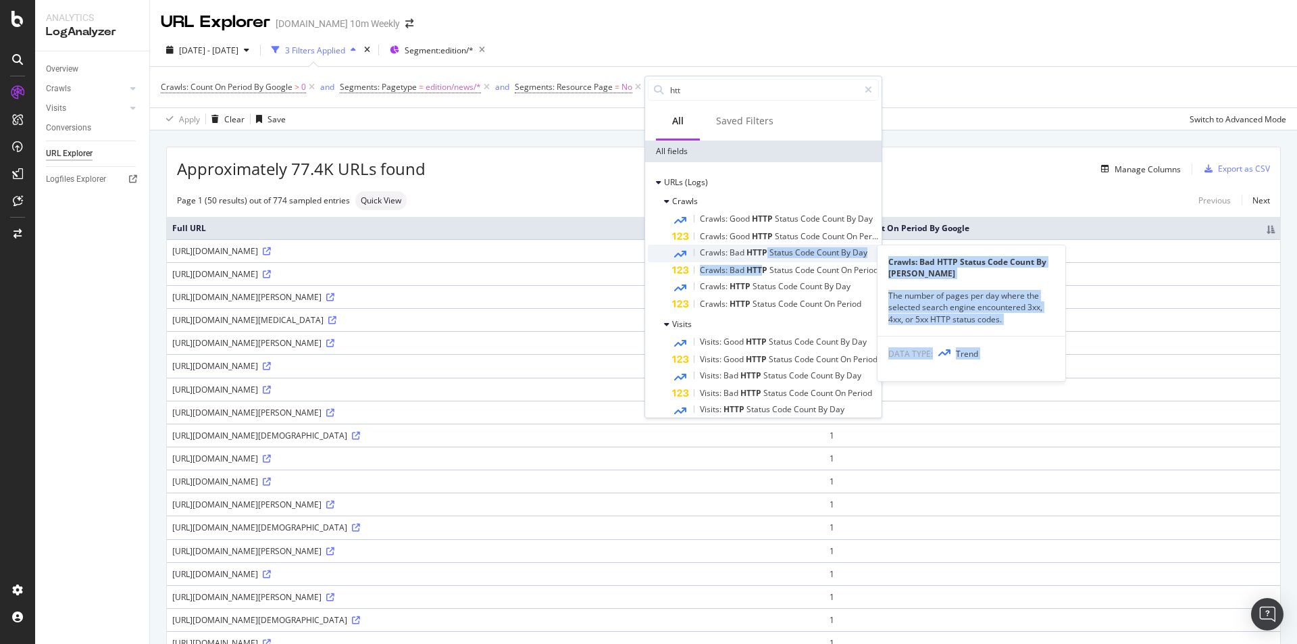
drag, startPoint x: 760, startPoint y: 276, endPoint x: 765, endPoint y: 246, distance: 30.2
click at [765, 247] on div "Crawls: Good HTTP Status Code Count By Day Crawls: Good HTTP Status Code Count …" at bounding box center [763, 261] width 231 height 101
click at [765, 247] on div "Crawls: Bad HTTP Status Code Count By [PERSON_NAME]" at bounding box center [775, 253] width 207 height 18
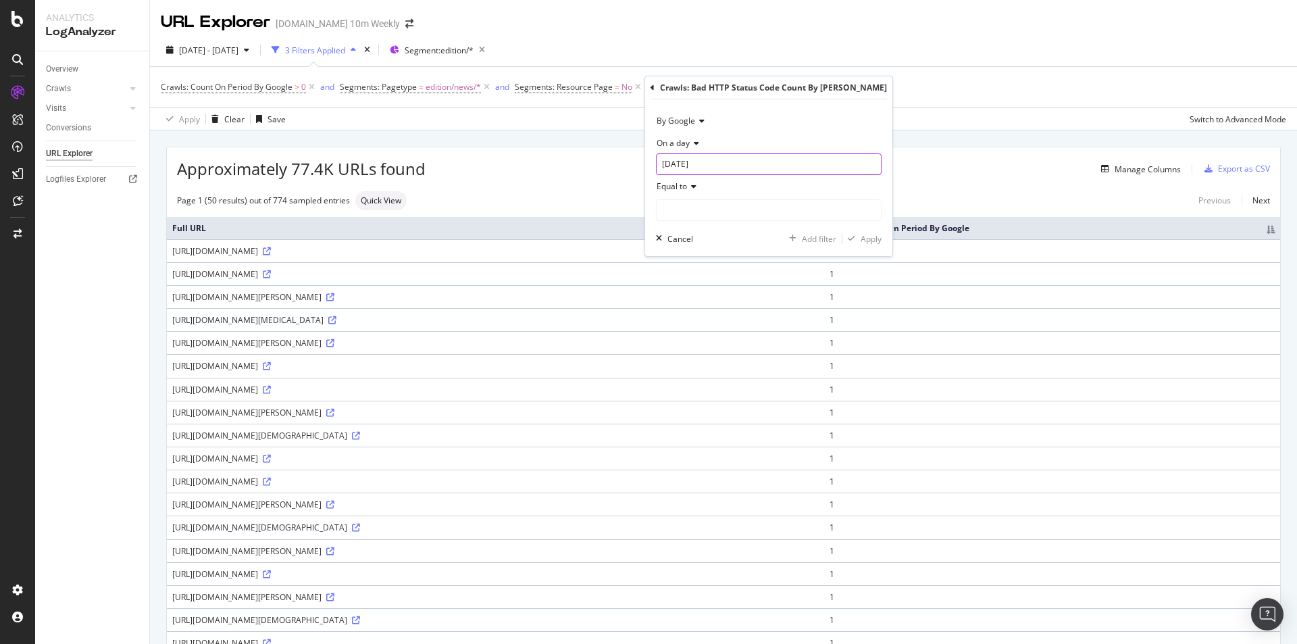
click at [721, 172] on input "[DATE]" at bounding box center [769, 164] width 226 height 22
click at [721, 143] on div "On a day" at bounding box center [769, 143] width 226 height 22
click at [707, 149] on div "On a day" at bounding box center [769, 143] width 226 height 22
click at [693, 186] on icon at bounding box center [691, 186] width 9 height 8
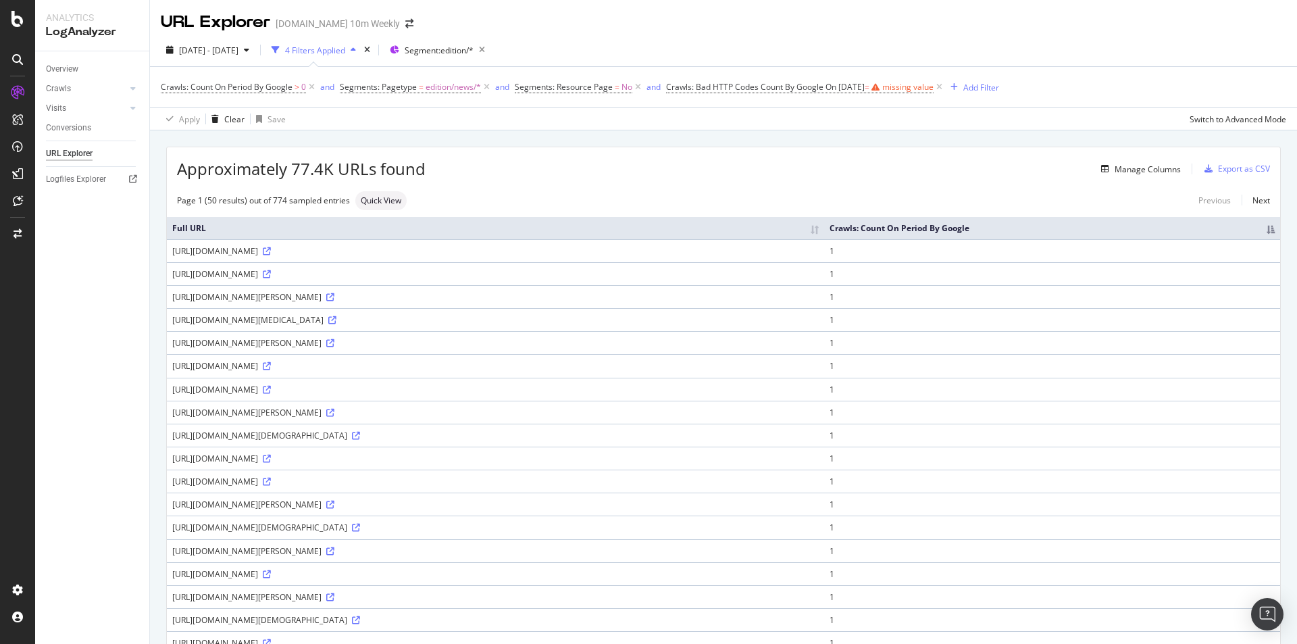
click at [881, 106] on div "Crawls: Count On Period By Google > 0 and Segments: Pagetype = edition/news/* a…" at bounding box center [723, 87] width 1125 height 41
click at [945, 84] on icon at bounding box center [938, 87] width 11 height 14
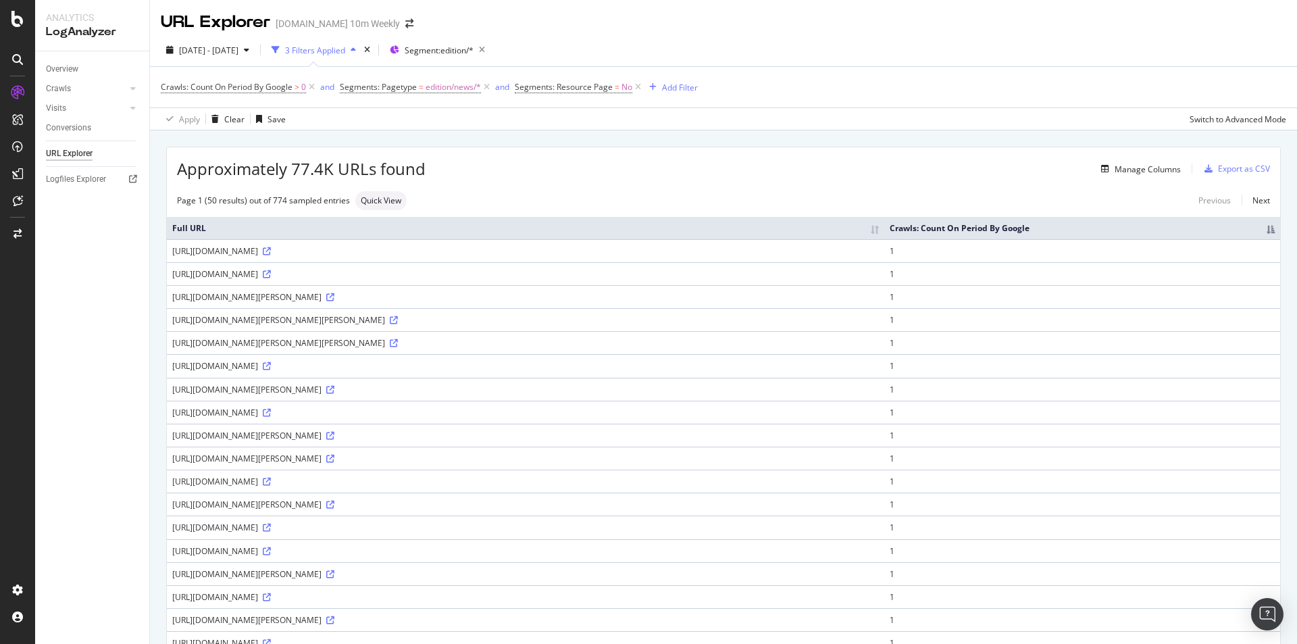
click at [559, 217] on th "Full URL" at bounding box center [525, 228] width 717 height 22
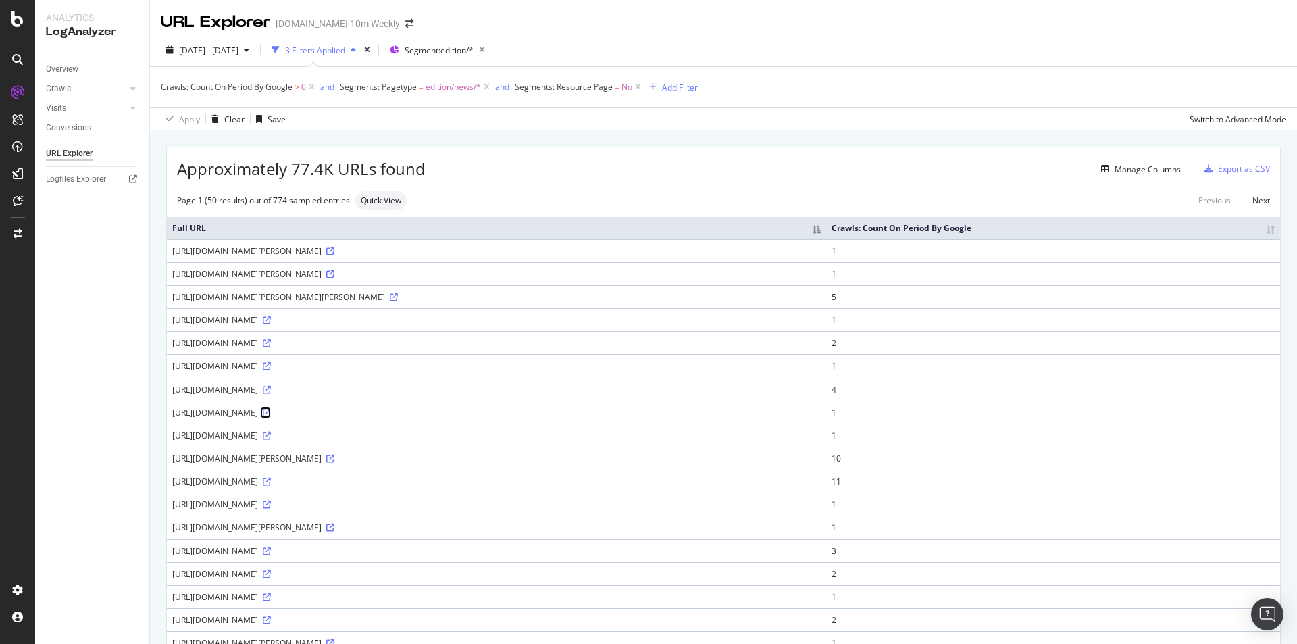
click at [271, 411] on icon at bounding box center [267, 413] width 8 height 8
